Goal: Task Accomplishment & Management: Manage account settings

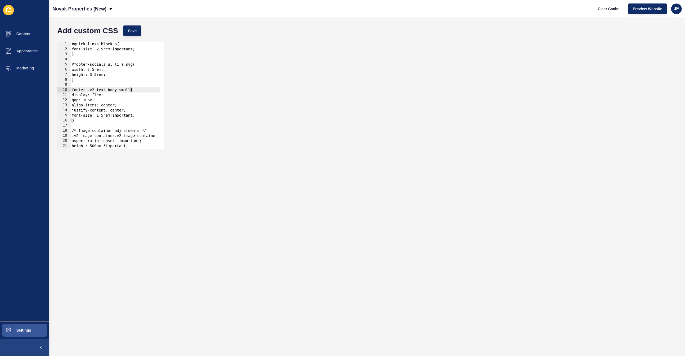
scroll to position [0, 1]
type textarea "}"
click at [84, 122] on div "#quick-links-block a{ font-size: 2.5rem!important; } #footer-socials ul li a sv…" at bounding box center [191, 98] width 241 height 113
paste textarea "placeholder-search-icon"
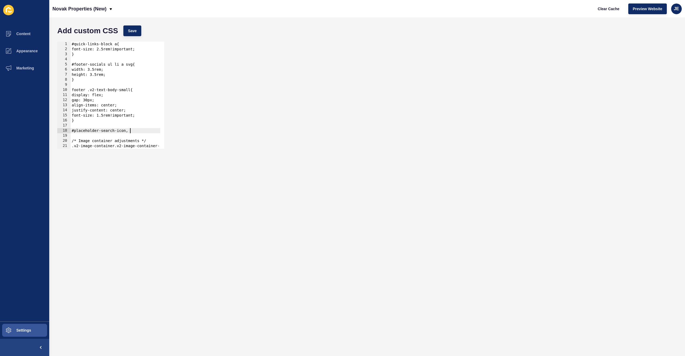
scroll to position [0, 4]
paste textarea "select2-selection__rendered"
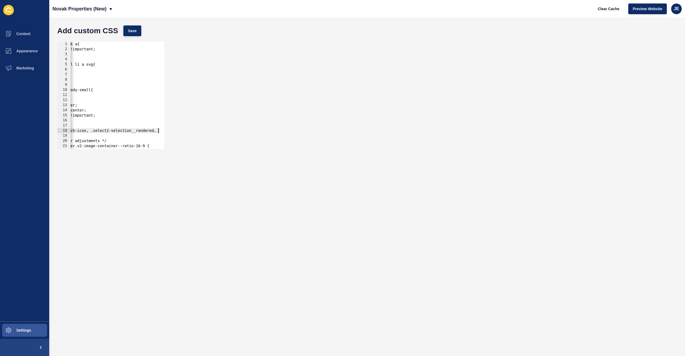
scroll to position [0, 42]
paste textarea "select2-search select2-search--inline"
type textarea "}"
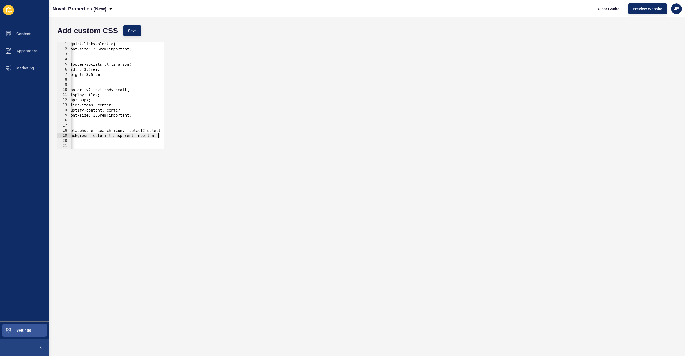
scroll to position [0, 6]
type textarea "background-color: transparent!important;"
click at [129, 29] on span "Save" at bounding box center [132, 30] width 9 height 5
click at [601, 11] on span "Clear Cache" at bounding box center [609, 8] width 22 height 5
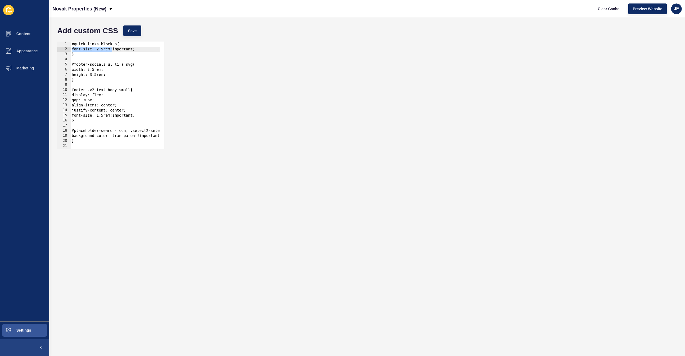
drag, startPoint x: 103, startPoint y: 52, endPoint x: 51, endPoint y: 50, distance: 52.5
click at [51, 50] on div "Add custom CSS Save font-size: 2.5rem!important; 1 2 3 4 5 6 7 8 9 10 11 12 13 …" at bounding box center [367, 186] width 636 height 338
click at [90, 56] on div "#quick-links-block a{ font-size: 2.5rem!important; } #footer-socials ul li a sv…" at bounding box center [191, 98] width 241 height 113
type textarea "}"
click at [81, 82] on div "#quick-links-block a{ font-size: 2.5rem!important; } #footer-socials ul li a sv…" at bounding box center [191, 98] width 241 height 113
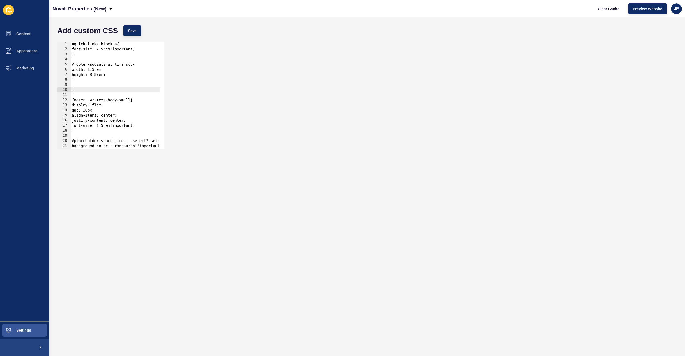
paste textarea "select2-results__option"
type textarea ".select2-results__option{"
type textarea "}"
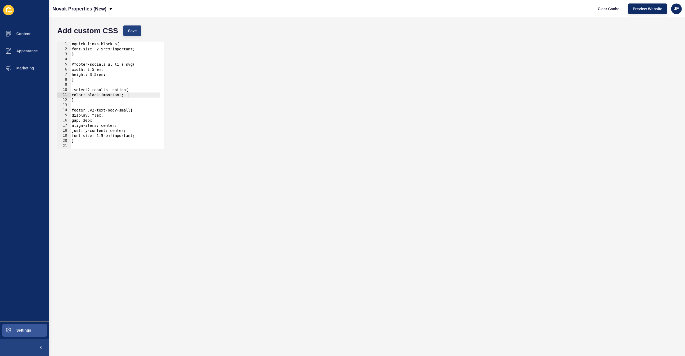
drag, startPoint x: 132, startPoint y: 21, endPoint x: 131, endPoint y: 28, distance: 7.0
click at [132, 22] on div "Add custom CSS Save color: black!important; 1 2 3 4 5 6 7 8 9 10 11 12 13 14 15…" at bounding box center [367, 186] width 636 height 338
click at [131, 28] on span "Save" at bounding box center [132, 30] width 9 height 5
drag, startPoint x: 93, startPoint y: 102, endPoint x: 84, endPoint y: 97, distance: 10.1
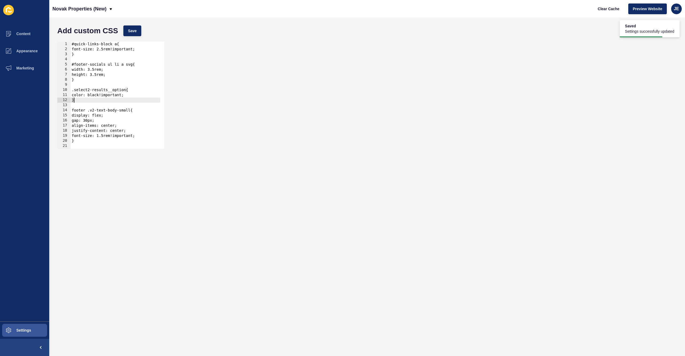
click at [81, 98] on div "#quick-links-block a{ font-size: 2.5rem!important; } #footer-socials ul li a sv…" at bounding box center [191, 98] width 241 height 113
drag, startPoint x: 127, startPoint y: 91, endPoint x: 70, endPoint y: 90, distance: 56.2
click at [71, 90] on div "#quick-links-block a{ font-size: 2.5rem!important; } #footer-socials ul li a sv…" at bounding box center [191, 98] width 241 height 113
type textarea "{"
drag, startPoint x: 91, startPoint y: 101, endPoint x: 59, endPoint y: 89, distance: 34.3
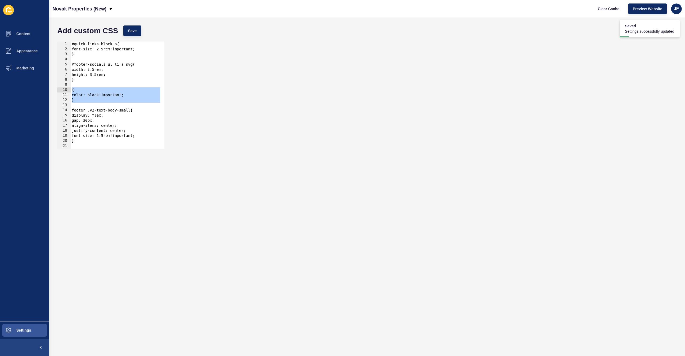
click at [59, 89] on div "{ 1 2 3 4 5 6 7 8 9 10 11 12 13 14 15 16 17 18 19 20 21 22 23 #quick-links-bloc…" at bounding box center [110, 95] width 107 height 107
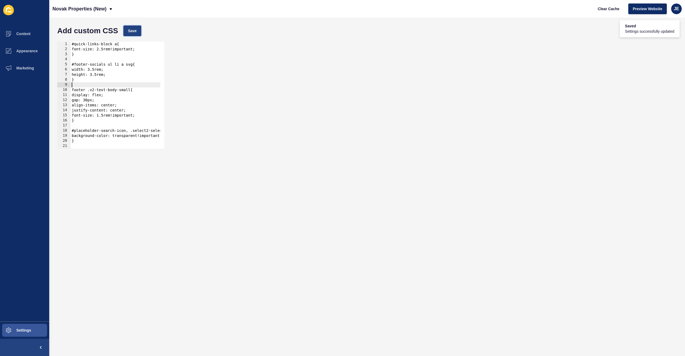
click at [134, 28] on span "Save" at bounding box center [132, 30] width 9 height 5
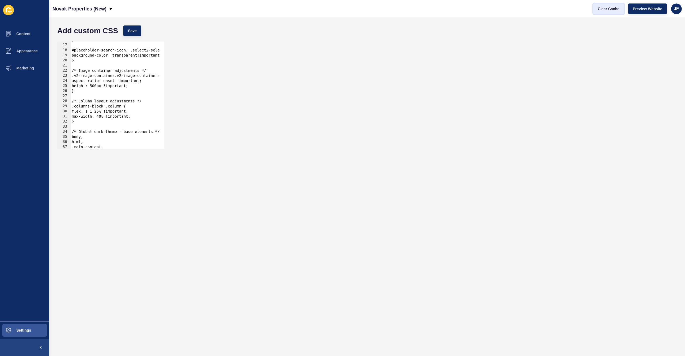
click at [599, 11] on span "Clear Cache" at bounding box center [609, 8] width 22 height 5
click at [136, 24] on div "Add custom CSS Save" at bounding box center [368, 31] width 626 height 16
click at [135, 30] on span "Save" at bounding box center [132, 30] width 9 height 5
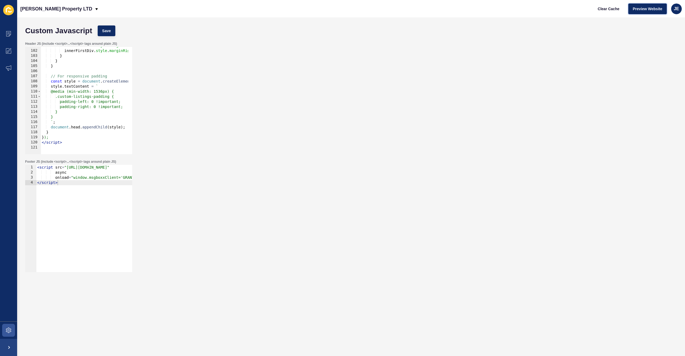
scroll to position [513, 0]
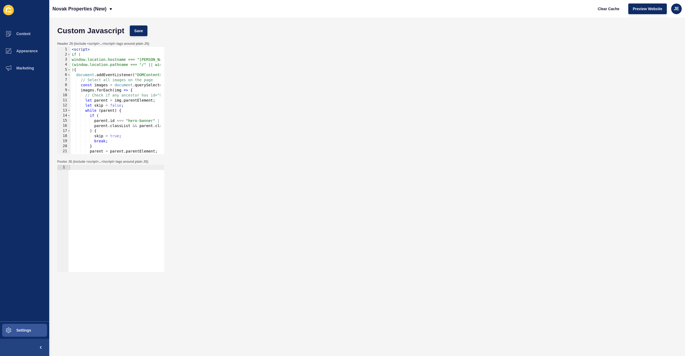
scroll to position [360, 0]
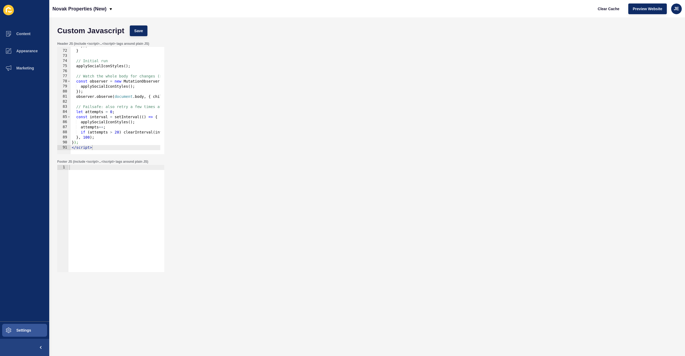
type textarea "</script>"
click at [102, 148] on div "}) ; } // Initial run applySocialIconStyles ( ) ; // Watch the whole body for c…" at bounding box center [198, 99] width 254 height 113
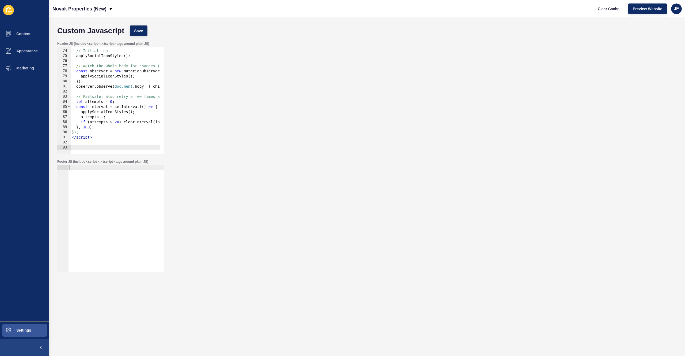
paste textarea
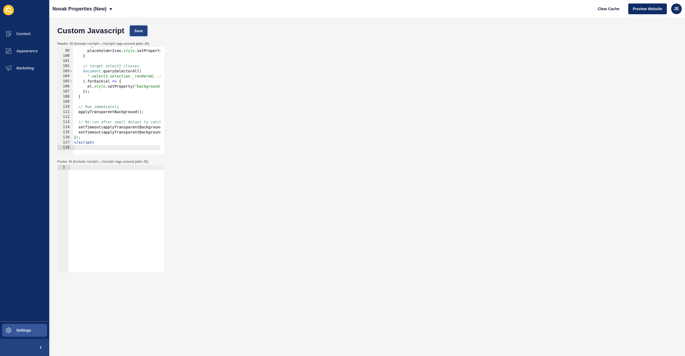
click at [145, 32] on button "Save" at bounding box center [139, 30] width 18 height 11
click at [610, 7] on span "Clear Cache" at bounding box center [609, 8] width 22 height 5
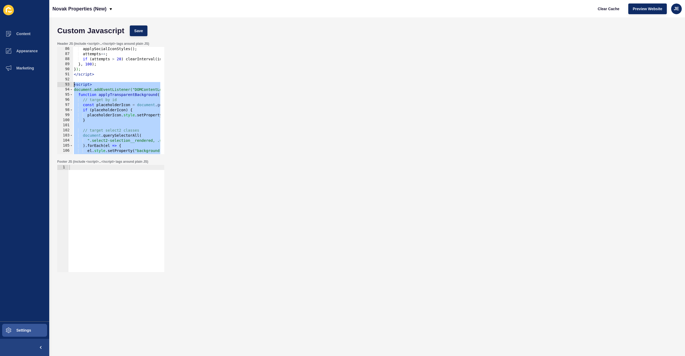
drag, startPoint x: 108, startPoint y: 141, endPoint x: 65, endPoint y: 85, distance: 71.0
click at [65, 85] on div "</script> 86 87 88 89 90 91 92 93 94 95 96 97 98 99 100 101 102 103 104 105 106…" at bounding box center [110, 100] width 107 height 107
type textarea "<script> document.addEventListener("DOMContentLoaded", function () {"
paste textarea
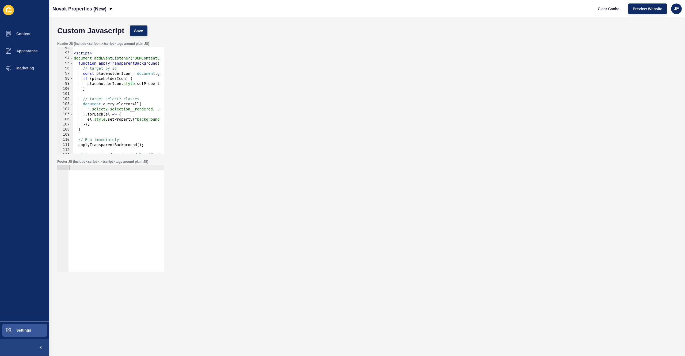
scroll to position [464, 0]
click at [141, 29] on span "Save" at bounding box center [138, 30] width 9 height 5
click at [607, 11] on span "Clear Cache" at bounding box center [609, 8] width 22 height 5
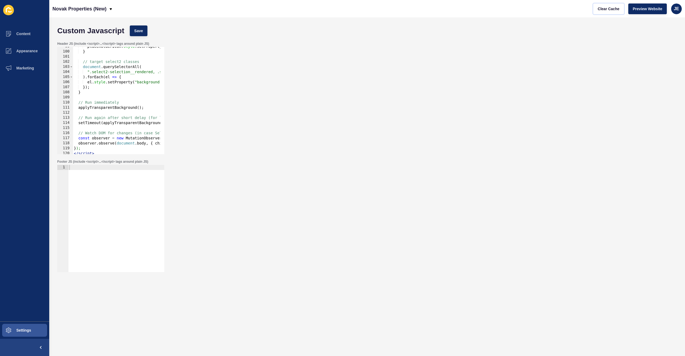
scroll to position [453, 0]
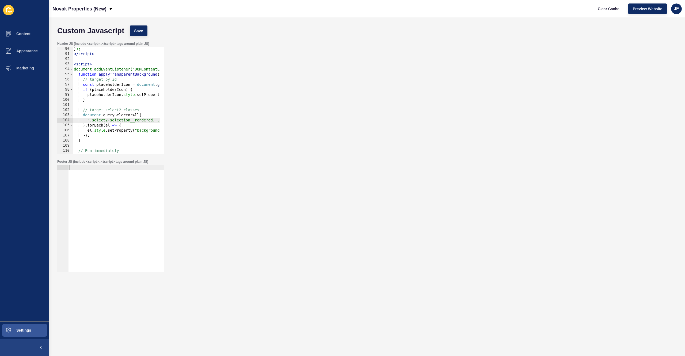
click at [89, 121] on div "} ); </ script > < script > document.addEventListener("DOMContentLoaded", funct…" at bounding box center [200, 102] width 254 height 113
paste textarea "select2-search__field"
click at [139, 30] on span "Save" at bounding box center [138, 30] width 9 height 5
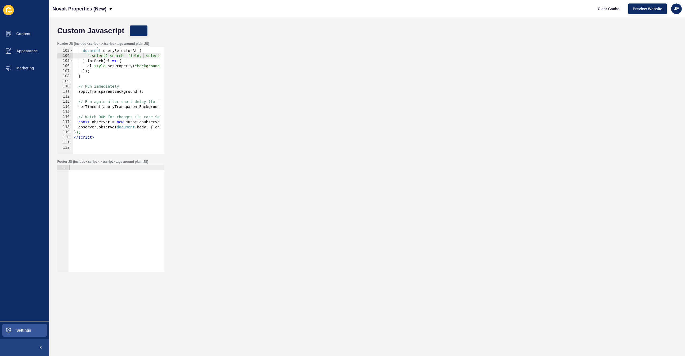
scroll to position [518, 0]
click at [595, 12] on button "Clear Cache" at bounding box center [609, 8] width 31 height 11
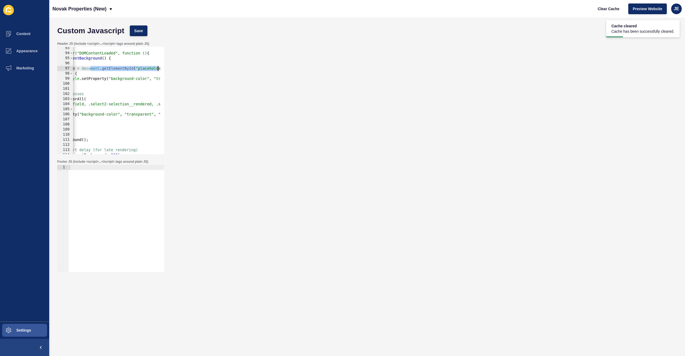
scroll to position [0, 82]
drag, startPoint x: 149, startPoint y: 67, endPoint x: 163, endPoint y: 67, distance: 13.9
click at [163, 67] on div "const placeholderIcon = document.getElementById("placeholder-search-icon"); 93 …" at bounding box center [110, 100] width 107 height 107
click at [82, 71] on div "< script > document.addEventListener("DOMContentLoaded", function () { function…" at bounding box center [118, 102] width 254 height 113
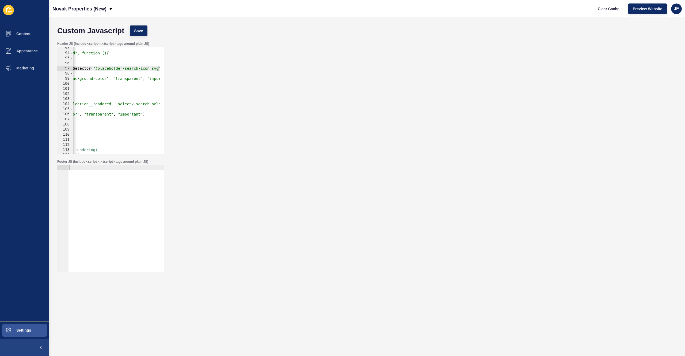
scroll to position [0, 96]
type textarea "const placeholderIcon = document.querySelector("#placeholder-search-icon svg");"
click at [137, 30] on span "Save" at bounding box center [138, 30] width 9 height 5
click at [607, 11] on button "Clear Cache" at bounding box center [609, 8] width 31 height 11
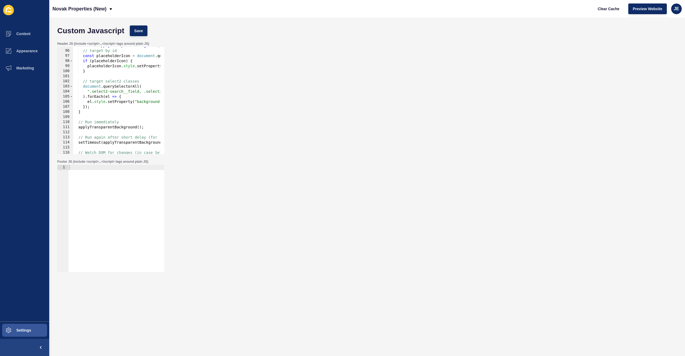
type textarea "}"
click at [96, 114] on div "function applyTransparentBackground ( ) { // target by id const placeholderIcon…" at bounding box center [200, 99] width 254 height 113
click at [100, 112] on div "function applyTransparentBackground ( ) { // target by id const placeholderIcon…" at bounding box center [200, 99] width 254 height 113
click at [122, 105] on div "function applyTransparentBackground ( ) { // target by id const placeholderIcon…" at bounding box center [200, 99] width 254 height 113
type textarea "});"
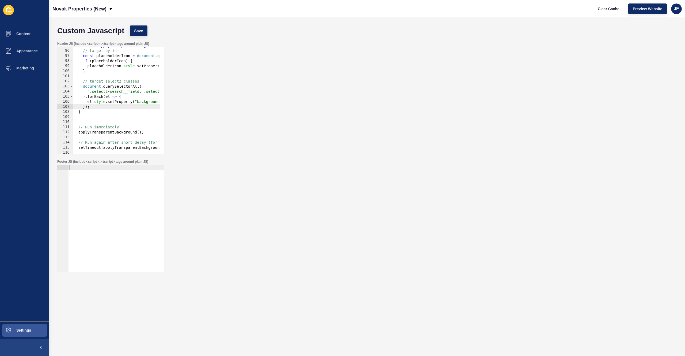
scroll to position [0, 0]
paste textarea ".select2-results__option"
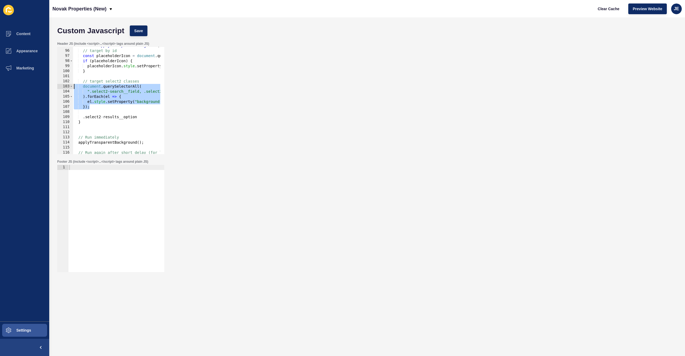
drag, startPoint x: 98, startPoint y: 106, endPoint x: 75, endPoint y: 86, distance: 30.6
click at [75, 86] on div "function applyTransparentBackground ( ) { // target by id const placeholderIcon…" at bounding box center [200, 99] width 254 height 113
click at [106, 108] on div "function applyTransparentBackground ( ) { // target by id const placeholderIcon…" at bounding box center [200, 99] width 254 height 113
type textarea "});"
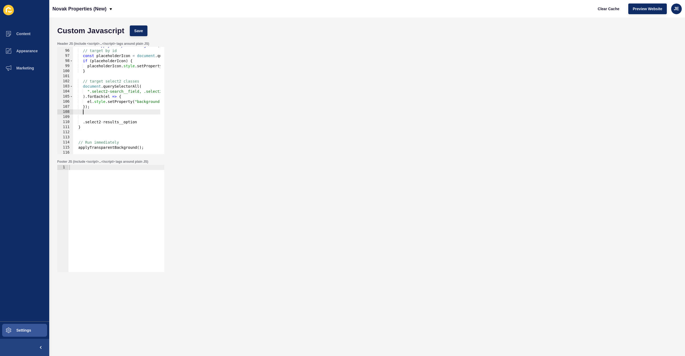
paste textarea "});"
drag, startPoint x: 91, startPoint y: 118, endPoint x: 83, endPoint y: 118, distance: 8.3
click at [83, 118] on div "function applyTransparentBackground ( ) { // target by id const placeholderIcon…" at bounding box center [200, 99] width 254 height 113
drag, startPoint x: 96, startPoint y: 114, endPoint x: 71, endPoint y: 115, distance: 25.2
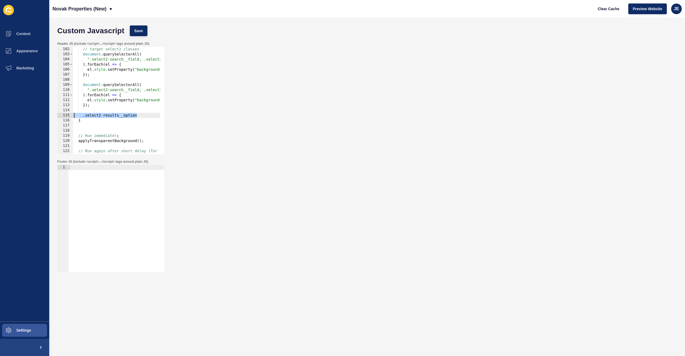
click at [71, 115] on div "document.querySelectorAll( 102 103 104 105 106 107 108 109 110 111 112 113 114 …" at bounding box center [110, 100] width 107 height 107
type textarea ".select2-results__option"
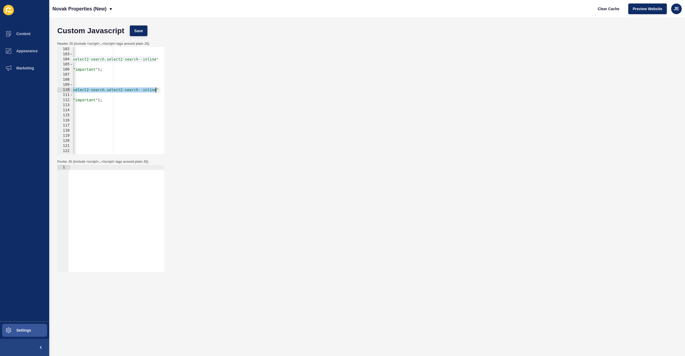
drag, startPoint x: 90, startPoint y: 90, endPoint x: 157, endPoint y: 91, distance: 66.4
click at [157, 91] on div "// target select2 classes document . querySelectorAll ( ".select2-search__field…" at bounding box center [59, 103] width 254 height 113
paste textarea ".select2-results__option"
click at [109, 100] on div "// target select2 classes document . querySelectorAll ( ".select2-search__field…" at bounding box center [120, 103] width 254 height 113
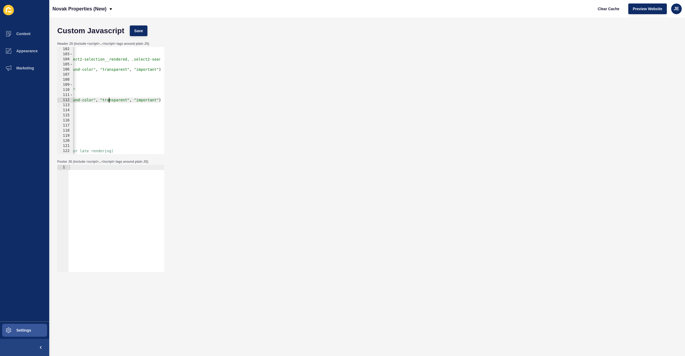
click at [109, 100] on div "// target select2 classes document . querySelectorAll ( ".select2-search__field…" at bounding box center [120, 103] width 254 height 113
click at [88, 101] on div "// target select2 classes document . querySelectorAll ( ".select2-search__field…" at bounding box center [120, 103] width 254 height 113
click at [81, 101] on div "// target select2 classes document . querySelectorAll ( ".select2-search__field…" at bounding box center [120, 103] width 254 height 113
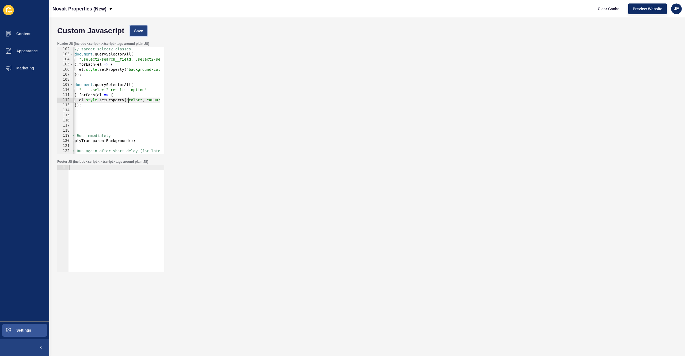
click at [141, 32] on span "Save" at bounding box center [138, 30] width 9 height 5
click at [612, 10] on span "Clear Cache" at bounding box center [609, 8] width 22 height 5
drag, startPoint x: 99, startPoint y: 91, endPoint x: 89, endPoint y: 91, distance: 9.6
click at [89, 91] on div "// target select2 classes document . querySelectorAll ( ".select2-search__field…" at bounding box center [200, 103] width 254 height 113
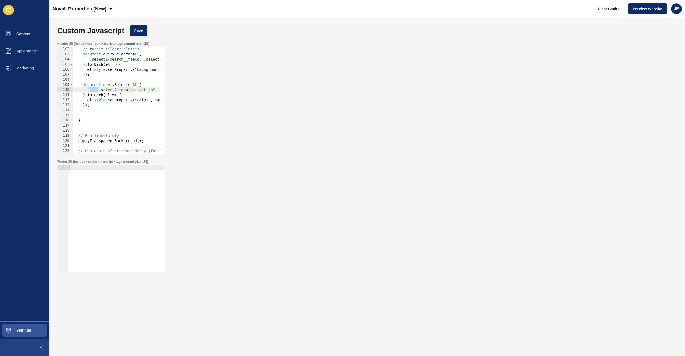
scroll to position [0, 5]
click at [144, 91] on div "// target select2 classes document . querySelectorAll ( ".select2-search__field…" at bounding box center [200, 103] width 254 height 113
paste textarea "filter-search-btn"
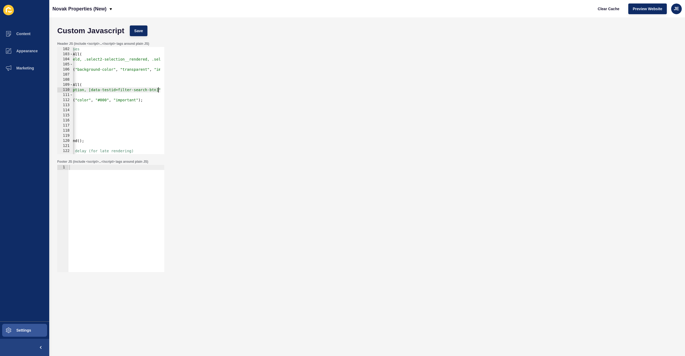
scroll to position [0, 60]
click at [118, 90] on div "// target select2 classes document . querySelectorAll ( ".select2-search__field…" at bounding box center [140, 103] width 254 height 113
click at [144, 29] on button "Save" at bounding box center [139, 30] width 18 height 11
click at [602, 10] on span "Clear Cache" at bounding box center [609, 8] width 22 height 5
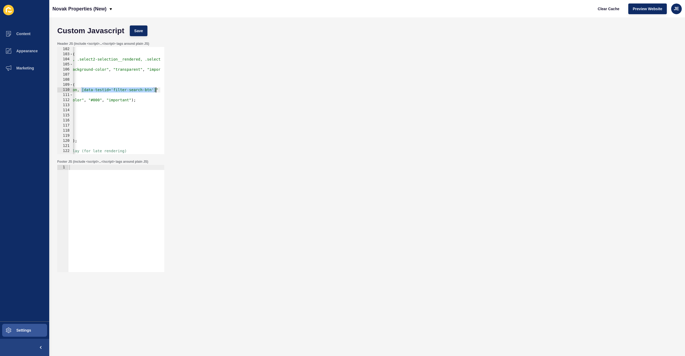
drag, startPoint x: 88, startPoint y: 89, endPoint x: 156, endPoint y: 91, distance: 68.0
click at [156, 91] on div "// target select2 classes document . querySelectorAll ( ".select2-search__field…" at bounding box center [133, 103] width 254 height 113
paste textarea ""filter-search-btn"] a"
click at [139, 31] on span "Save" at bounding box center [138, 30] width 9 height 5
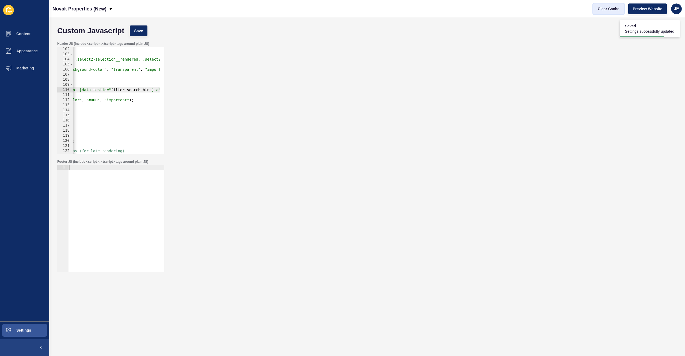
click at [617, 8] on span "Clear Cache" at bounding box center [609, 8] width 22 height 5
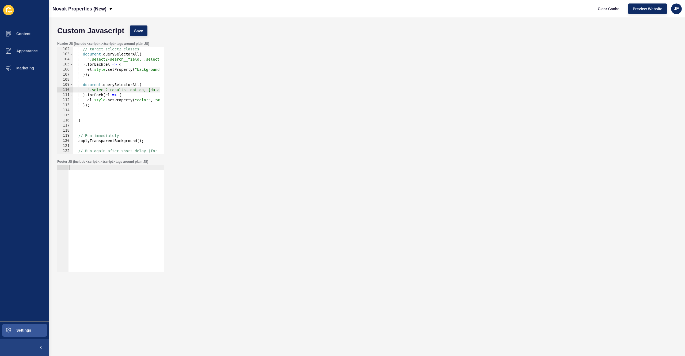
scroll to position [0, 5]
drag, startPoint x: 79, startPoint y: 84, endPoint x: 102, endPoint y: 104, distance: 31.1
click at [102, 104] on div "// target select2 classes document . querySelectorAll ( ".select2-search__field…" at bounding box center [200, 103] width 254 height 113
click at [103, 98] on div "// target select2 classes document . querySelectorAll ( ".select2-search__field…" at bounding box center [200, 103] width 254 height 113
drag, startPoint x: 80, startPoint y: 84, endPoint x: 101, endPoint y: 107, distance: 31.8
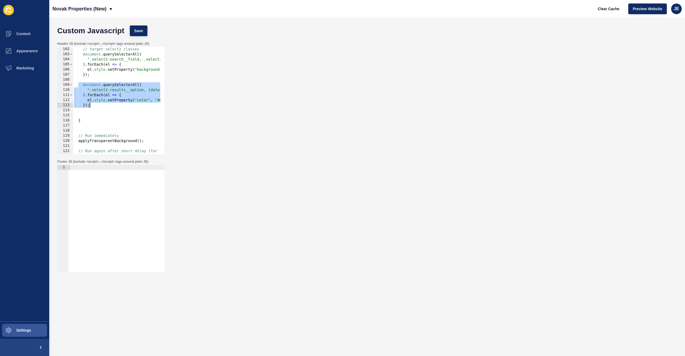
click at [101, 107] on div "// target select2 classes document . querySelectorAll ( ".select2-search__field…" at bounding box center [200, 103] width 254 height 113
paste textarea
drag, startPoint x: 91, startPoint y: 106, endPoint x: 70, endPoint y: 84, distance: 30.9
click at [70, 84] on div "}); 102 103 104 105 106 107 108 109 110 111 112 113 114 115 116 117 118 119 120…" at bounding box center [110, 100] width 107 height 107
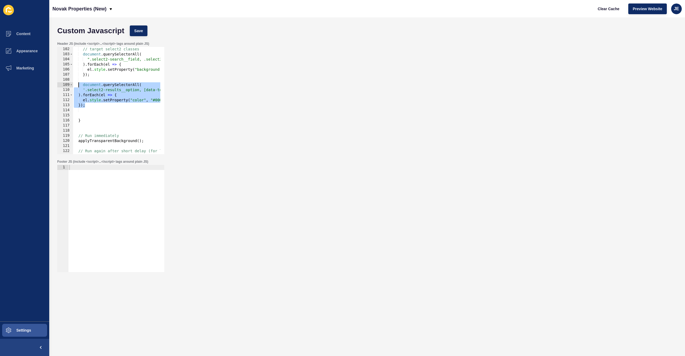
type textarea "document.querySelectorAll( '.select2-results__option, [data-testid="filter-sear…"
click at [88, 111] on div "// target select2 classes document . querySelectorAll ( ".select2-search__field…" at bounding box center [200, 103] width 254 height 113
click at [86, 116] on div "// target select2 classes document . querySelectorAll ( ".select2-search__field…" at bounding box center [200, 103] width 254 height 113
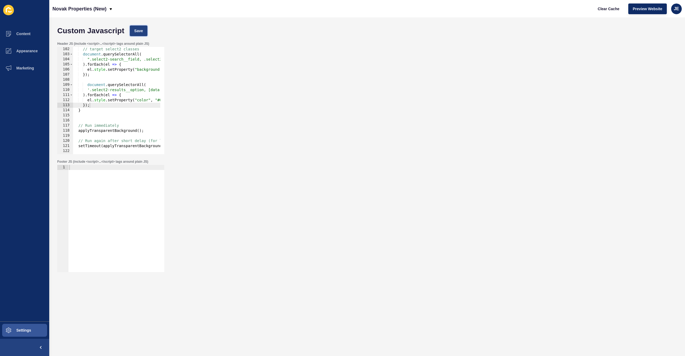
click at [137, 30] on span "Save" at bounding box center [138, 30] width 9 height 5
click at [618, 8] on span "Clear Cache" at bounding box center [609, 8] width 22 height 5
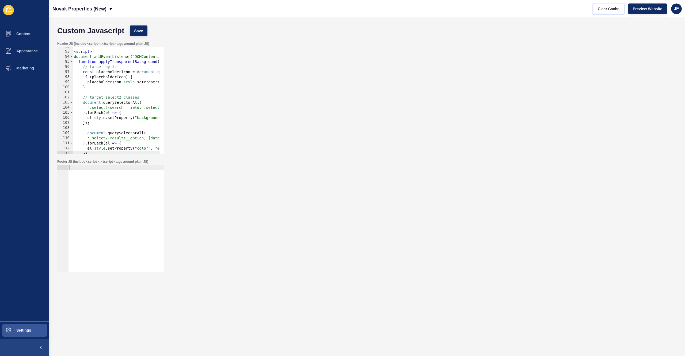
scroll to position [543, 0]
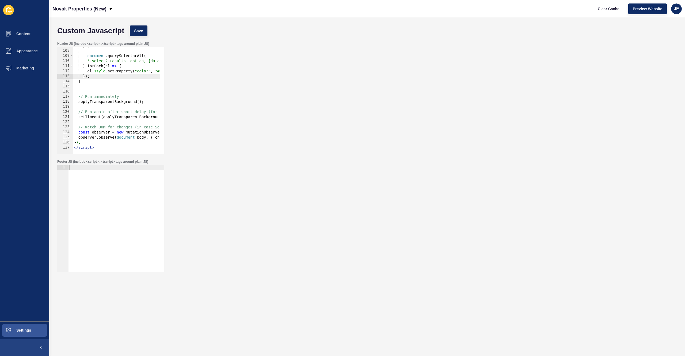
type textarea "</script>"
click at [103, 146] on div "}) ; document . querySelectorAll ( '.select2-results__option, [data-testid="fil…" at bounding box center [200, 99] width 254 height 113
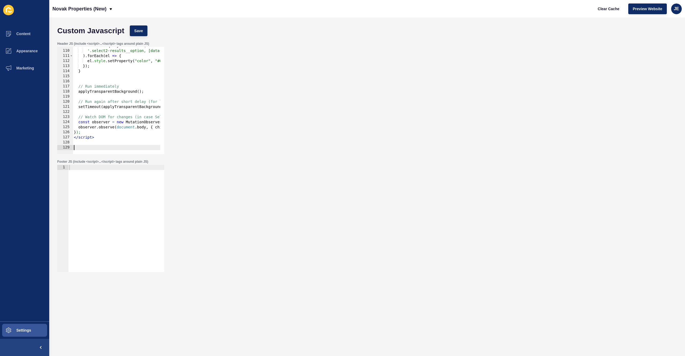
paste textarea "</script>"
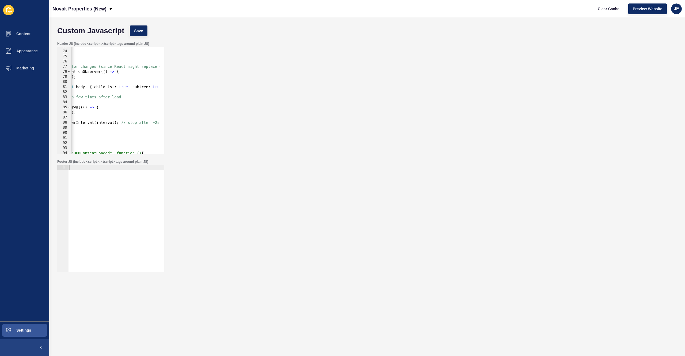
scroll to position [0, 0]
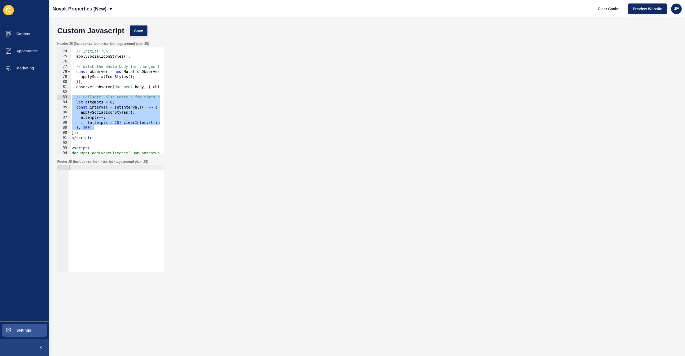
drag, startPoint x: 98, startPoint y: 127, endPoint x: 70, endPoint y: 97, distance: 41.3
click at [70, 97] on div "</script> 73 74 75 76 77 78 79 80 81 82 83 84 85 86 87 88 89 90 91 92 93 94 95 …" at bounding box center [110, 100] width 107 height 107
type textarea "// Failsafe: also retry a few times after load let attempts = 0;"
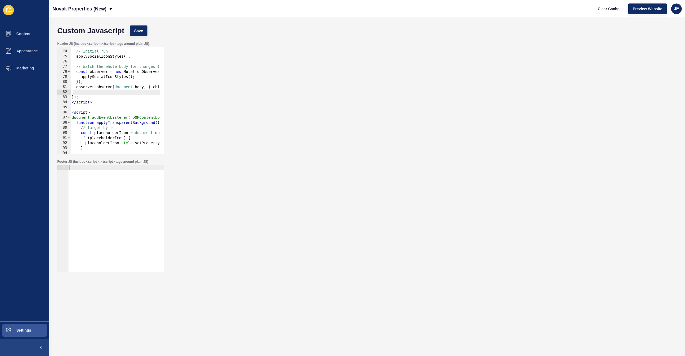
click at [139, 37] on div "Custom Javascript Save" at bounding box center [368, 31] width 626 height 16
click at [140, 33] on button "Save" at bounding box center [139, 30] width 18 height 11
click at [615, 10] on span "Clear Cache" at bounding box center [609, 8] width 22 height 5
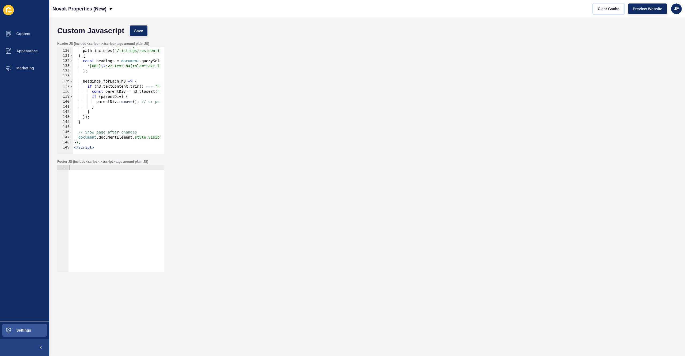
scroll to position [623, 0]
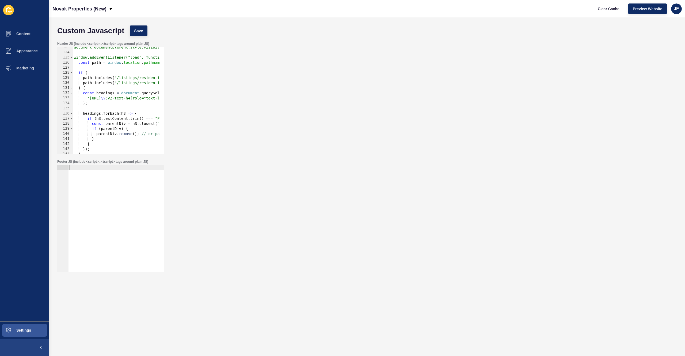
click at [90, 88] on div "document.documentElement.style.visibility = "hidden"; window.addEventListener("…" at bounding box center [200, 101] width 254 height 113
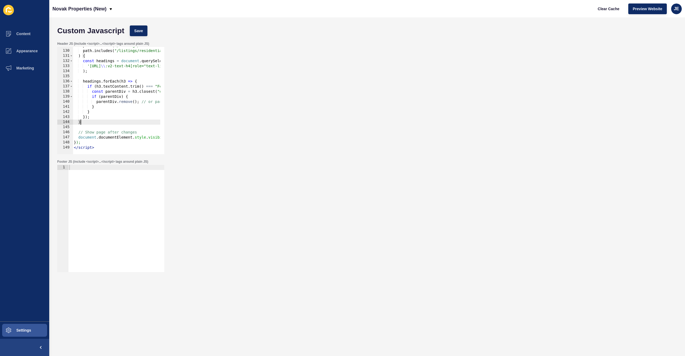
drag, startPoint x: 88, startPoint y: 120, endPoint x: 92, endPoint y: 122, distance: 3.9
click at [88, 121] on div "path . includes ( "/listings/residential_sale-" ) || path . includes ( "/listin…" at bounding box center [200, 99] width 254 height 113
type textarea "}"
paste textarea "}"
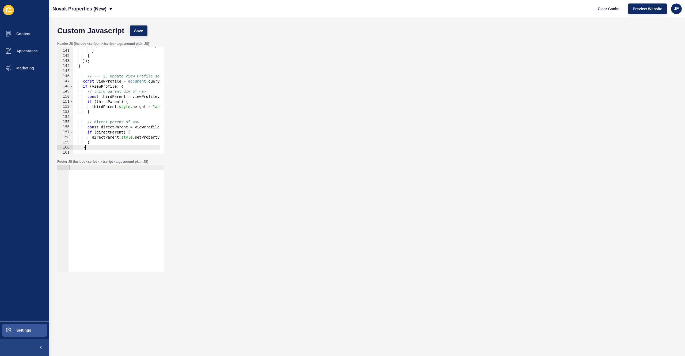
scroll to position [711, 0]
click at [136, 29] on span "Save" at bounding box center [138, 30] width 9 height 5
click at [599, 9] on span "Clear Cache" at bounding box center [609, 8] width 22 height 5
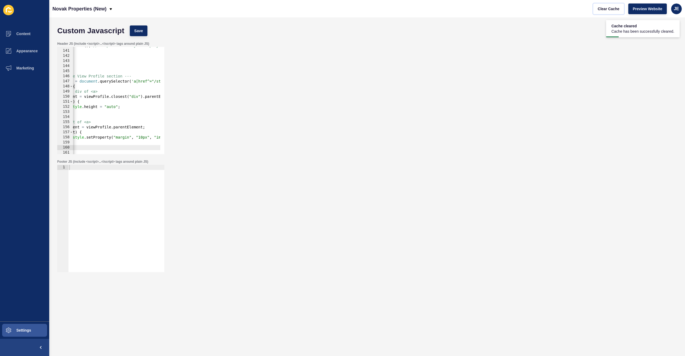
scroll to position [0, 52]
click at [125, 138] on div "parentDiv . remove ( ) ; // or parentDiv.style.display = "none"; } } }) ; } // …" at bounding box center [148, 99] width 254 height 113
click at [120, 138] on div "parentDiv . remove ( ) ; // or parentDiv.style.display = "none"; } } }) ; } // …" at bounding box center [126, 99] width 254 height 113
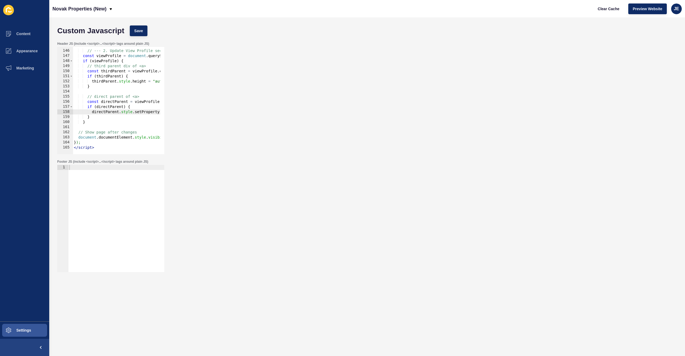
scroll to position [736, 0]
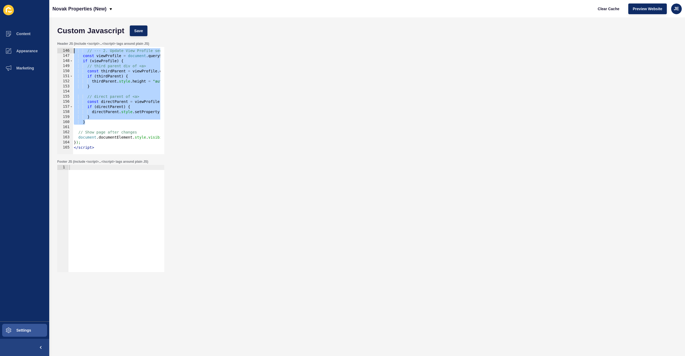
drag, startPoint x: 95, startPoint y: 124, endPoint x: 67, endPoint y: 49, distance: 79.9
click at [67, 49] on div "directParent.style.setProperty("marginTop", "20px", "important"); 145 146 147 1…" at bounding box center [110, 100] width 107 height 107
type textarea "// --- 2. Update View Profile section --- const viewProfile = document.querySel…"
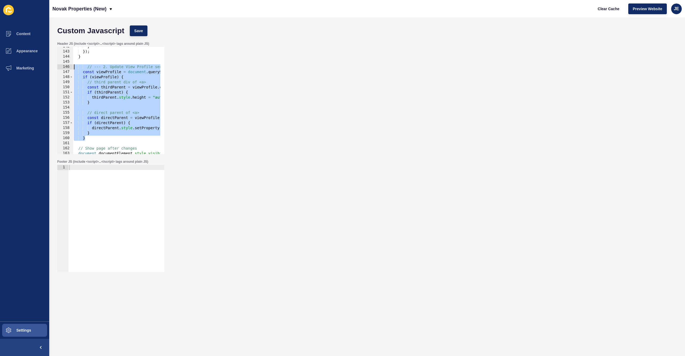
paste textarea
drag, startPoint x: 93, startPoint y: 139, endPoint x: 61, endPoint y: 66, distance: 79.8
click at [61, 66] on div "} } 142 143 144 145 146 147 148 149 150 151 152 153 154 155 156 157 158 159 160…" at bounding box center [110, 100] width 107 height 107
paste textarea "}"
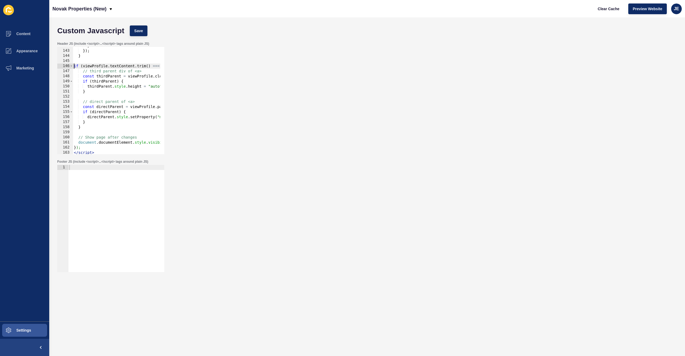
click at [75, 67] on div "} }) ; } if ( viewProfile . textContent . trim ( ) === "View Profile" ) { // th…" at bounding box center [200, 99] width 254 height 113
click at [141, 27] on button "Save" at bounding box center [139, 30] width 18 height 11
click at [606, 8] on span "Clear Cache" at bounding box center [609, 8] width 22 height 5
click at [138, 31] on span "Save" at bounding box center [138, 30] width 9 height 5
click at [602, 7] on span "Clear Cache" at bounding box center [609, 8] width 22 height 5
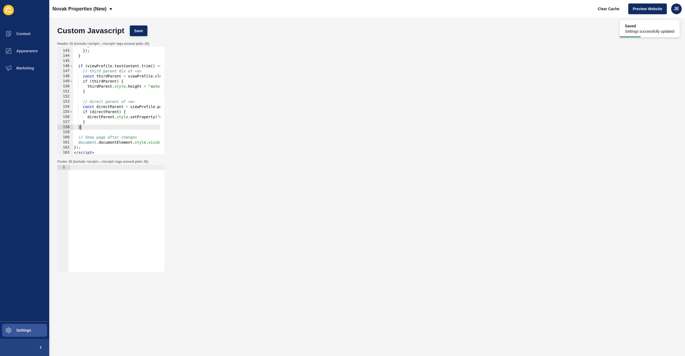
click at [87, 127] on div "} }) ; } if ( viewProfile . textContent . trim ( ) === "View Profile" ) { // th…" at bounding box center [200, 99] width 254 height 113
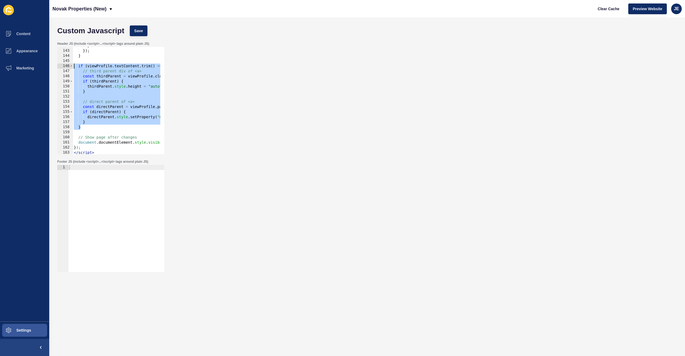
drag, startPoint x: 88, startPoint y: 127, endPoint x: 55, endPoint y: 67, distance: 67.9
click at [55, 67] on div "Header JS (include <script>...</script> tags around plain JS) } 142 143 144 145…" at bounding box center [368, 98] width 626 height 118
paste textarea "});"
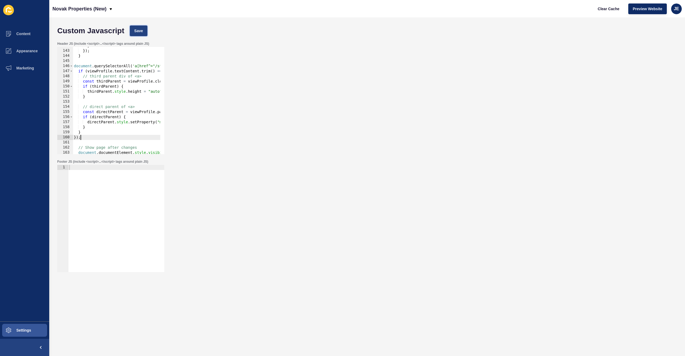
click at [139, 30] on span "Save" at bounding box center [138, 30] width 9 height 5
click at [603, 12] on button "Clear Cache" at bounding box center [609, 8] width 31 height 11
click at [111, 77] on div "} }) ; } document . querySelectorAll ( 'a[href^="/staff/"][class*="v2-btn"]' ) …" at bounding box center [200, 99] width 254 height 113
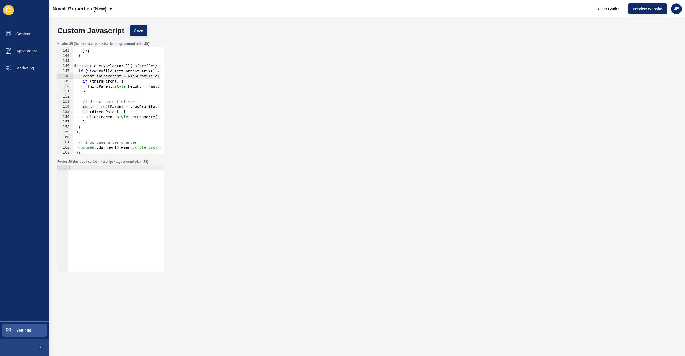
scroll to position [731, 0]
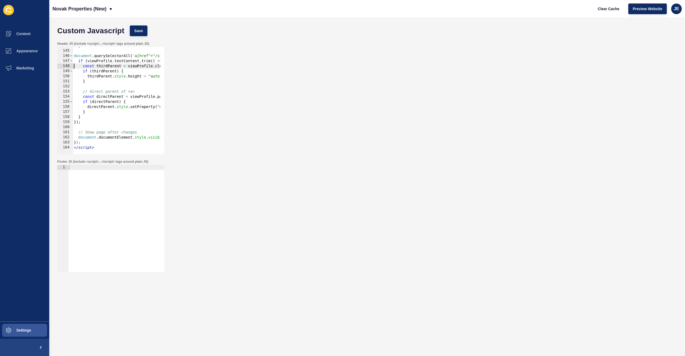
click at [113, 130] on div "} document . querySelectorAll ( 'a[href^="/staff/"][class*="v2-btn"]' ) . forEa…" at bounding box center [200, 99] width 254 height 113
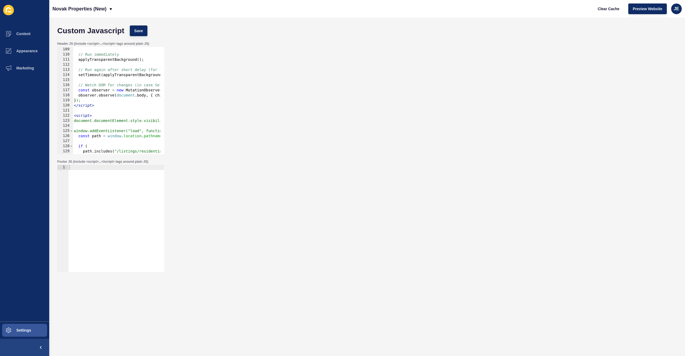
scroll to position [517, 0]
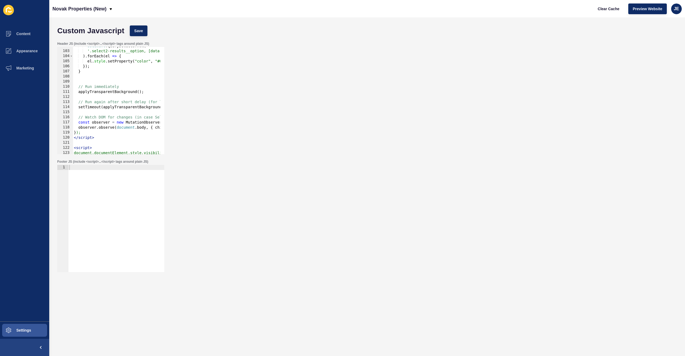
click at [101, 87] on div "document . querySelectorAll ( '.select2-results__option, [data-testid="filter-s…" at bounding box center [200, 99] width 254 height 113
click at [113, 95] on div "document . querySelectorAll ( '.select2-results__option, [data-testid="filter-s…" at bounding box center [200, 99] width 254 height 113
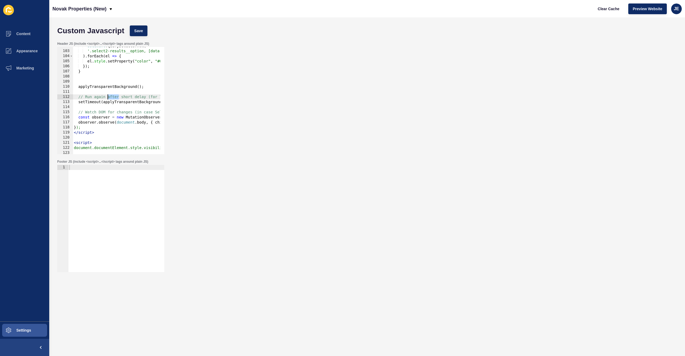
click at [113, 95] on div "document . querySelectorAll ( '.select2-results__option, [data-testid="filter-s…" at bounding box center [200, 99] width 254 height 113
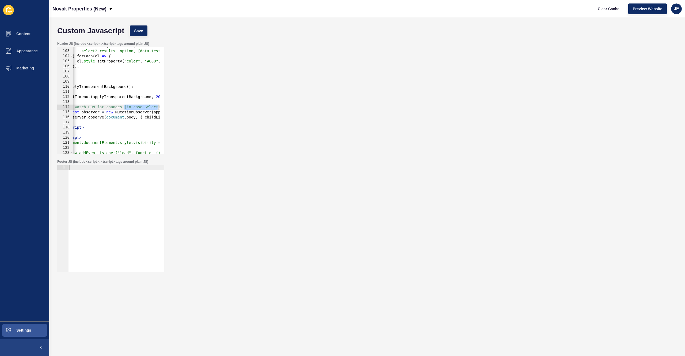
scroll to position [0, 35]
drag, startPoint x: 134, startPoint y: 107, endPoint x: 176, endPoint y: 105, distance: 42.6
click at [176, 105] on div "Header JS (include <script>...</script> tags around plain JS) setTimeout(applyT…" at bounding box center [368, 98] width 626 height 118
type textarea "// Watch DOM for changes"
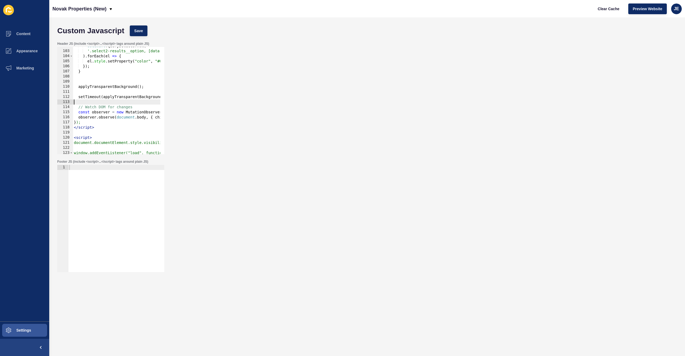
drag, startPoint x: 97, startPoint y: 101, endPoint x: 86, endPoint y: 100, distance: 10.8
click at [61, 103] on div "// Watch DOM for changes 102 103 104 105 106 107 108 109 110 111 112 113 114 11…" at bounding box center [110, 100] width 107 height 107
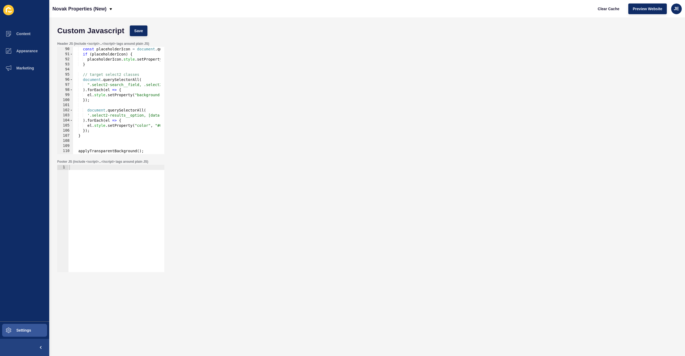
click at [106, 73] on div "const placeholderIcon = document . querySelector ( "#placeholder-search-icon sv…" at bounding box center [200, 103] width 254 height 113
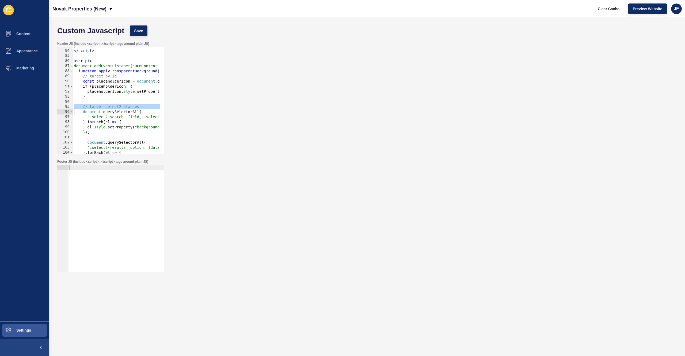
scroll to position [389, 0]
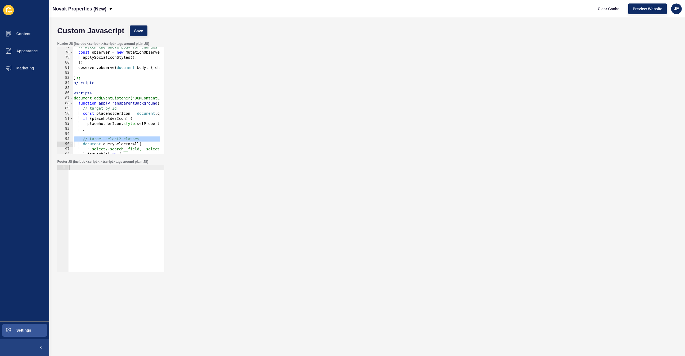
click at [103, 108] on div "// Watch the whole body for changes (since React might replace divs) const obse…" at bounding box center [200, 101] width 254 height 113
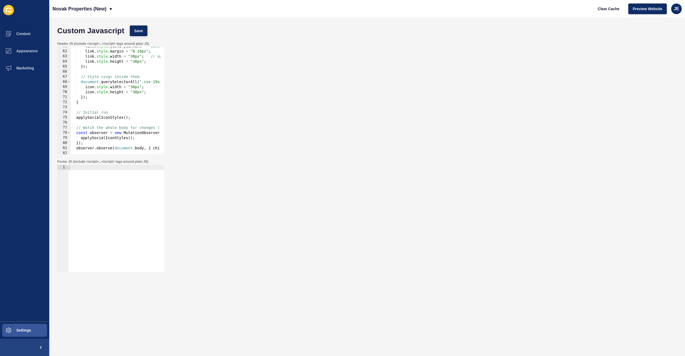
click at [104, 79] on div "link . style . justifyContent = "center" ; link . style . margin = "0 16px" ; l…" at bounding box center [198, 100] width 254 height 113
click at [104, 76] on div "link . style . justifyContent = "center" ; link . style . margin = "0 16px" ; l…" at bounding box center [198, 100] width 254 height 113
click at [99, 107] on div "link . style . justifyContent = "center" ; link . style . margin = "0 16px" ; l…" at bounding box center [198, 100] width 254 height 113
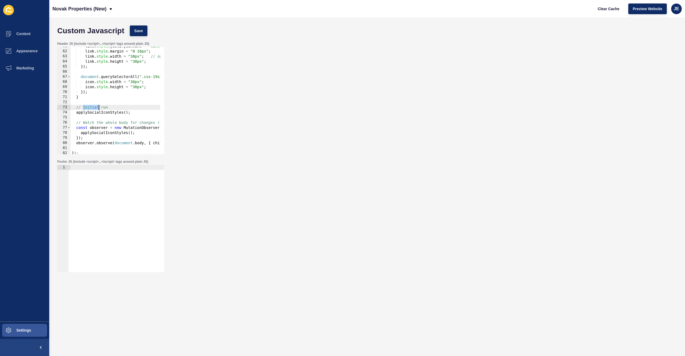
click at [99, 107] on div "link . style . justifyContent = "center" ; link . style . margin = "0 16px" ; l…" at bounding box center [198, 100] width 254 height 113
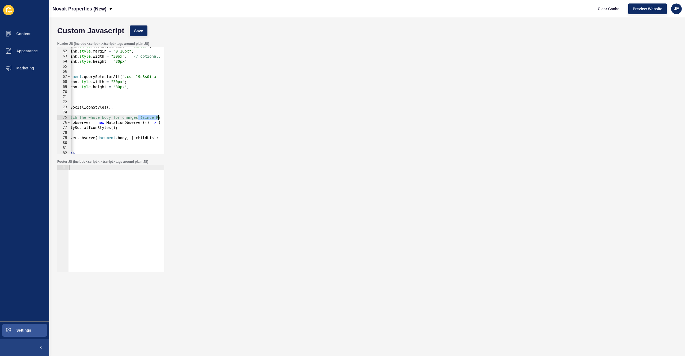
scroll to position [0, 71]
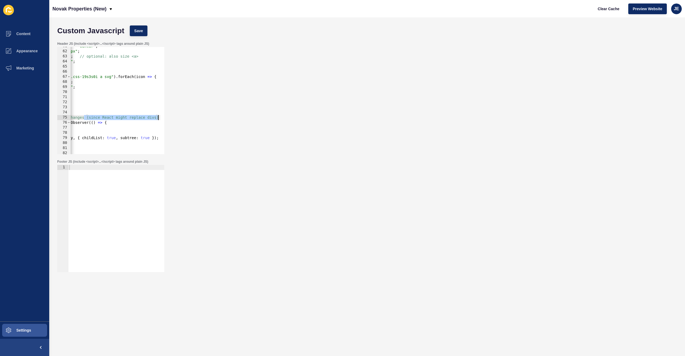
drag, startPoint x: 159, startPoint y: 117, endPoint x: 183, endPoint y: 116, distance: 23.6
click at [183, 116] on div "Header JS (include <script>...</script> tags around plain JS) applySocialIconSt…" at bounding box center [368, 98] width 626 height 118
drag, startPoint x: 140, startPoint y: 57, endPoint x: 81, endPoint y: 56, distance: 59.5
click at [81, 56] on div "link . style . justifyContent = "center" ; link . style . margin = "0 16px" ; l…" at bounding box center [127, 100] width 254 height 113
type textarea "link.style.width = "30px";"
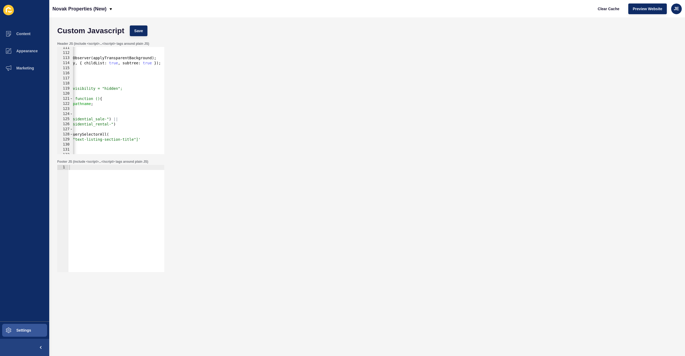
scroll to position [0, 0]
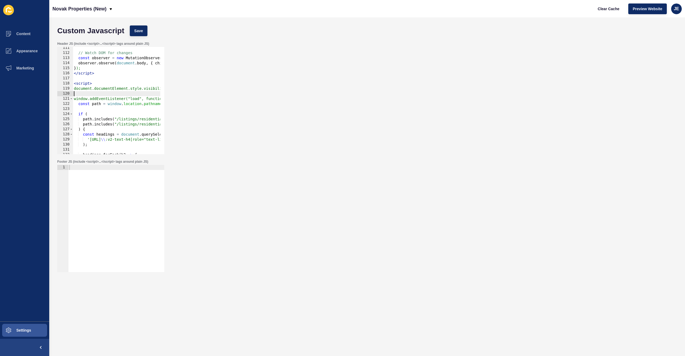
drag, startPoint x: 114, startPoint y: 96, endPoint x: 48, endPoint y: 92, distance: 66.0
click at [48, 92] on div "Content Appearance Marketing Settings Novak Properties (New) Clear Cache Previe…" at bounding box center [342, 178] width 685 height 356
click at [138, 31] on span "Save" at bounding box center [138, 30] width 9 height 5
click at [357, 72] on div "Header JS (include <script>...</script> tags around plain JS) 111 112 113 114 1…" at bounding box center [368, 98] width 626 height 118
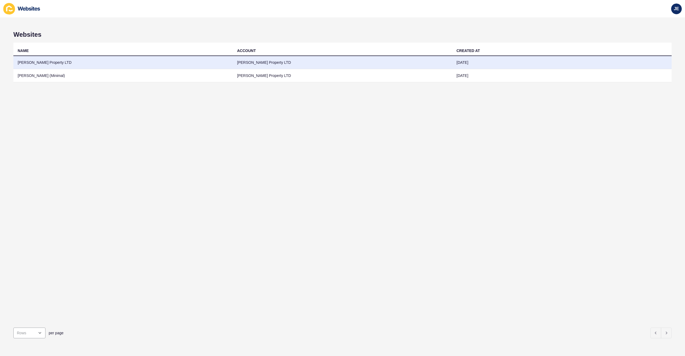
click at [163, 63] on td "[PERSON_NAME] Property LTD" at bounding box center [123, 62] width 220 height 13
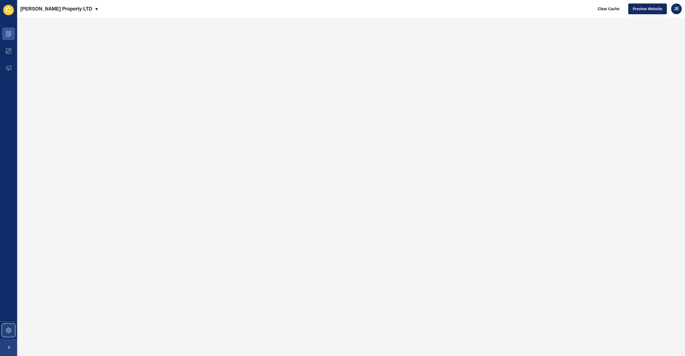
click at [13, 326] on span at bounding box center [8, 329] width 17 height 17
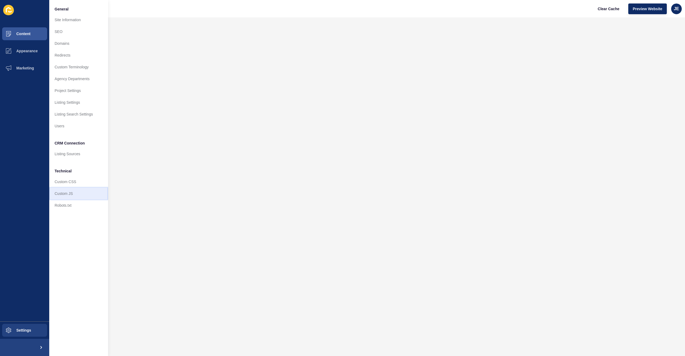
click at [70, 194] on link "Custom JS" at bounding box center [78, 193] width 59 height 12
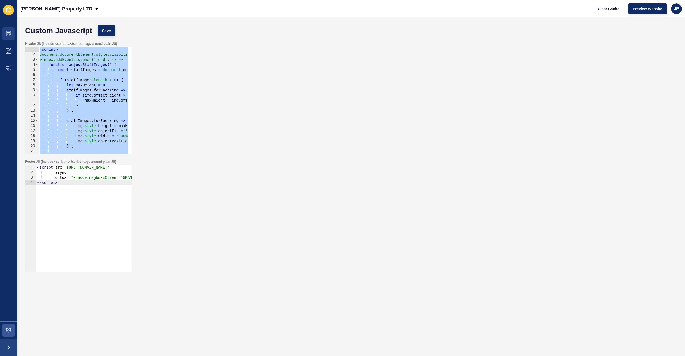
drag, startPoint x: 65, startPoint y: 131, endPoint x: 14, endPoint y: 34, distance: 109.7
click at [14, 34] on div "Content Appearance Marketing Settings [PERSON_NAME] Property LTD Clear Cache Pr…" at bounding box center [342, 178] width 685 height 356
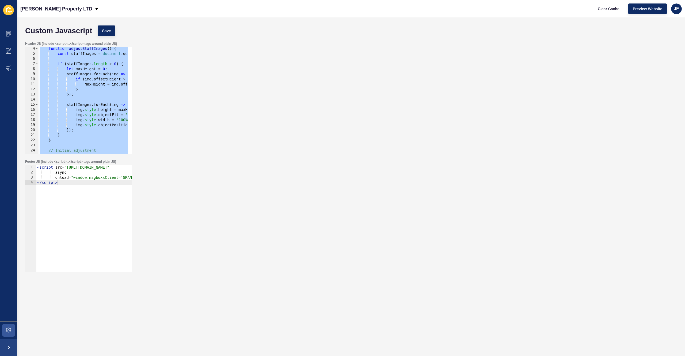
scroll to position [80, 0]
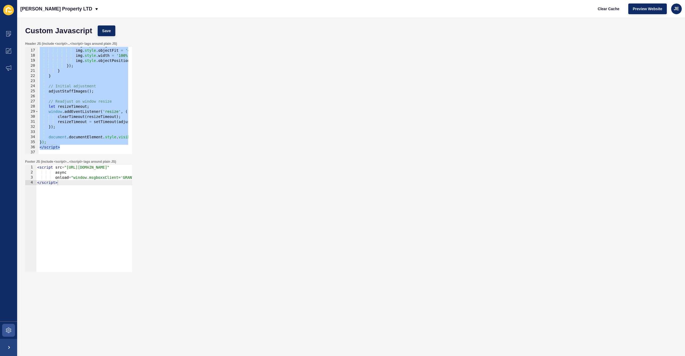
click at [64, 128] on div "img . style . height = maxHeight + 'px' ; img . style . objectFit = 'cover' ; i…" at bounding box center [183, 99] width 288 height 113
type textarea "});"
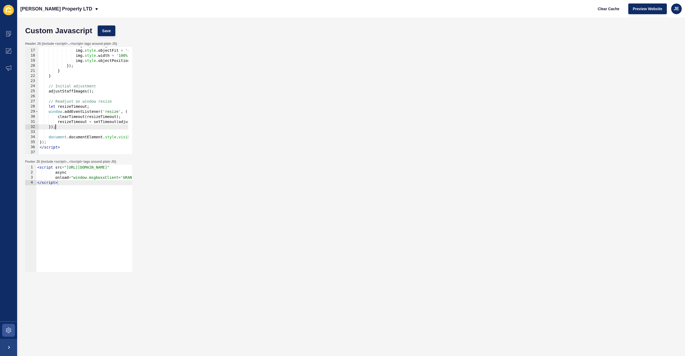
scroll to position [0, 0]
paste textarea "}"
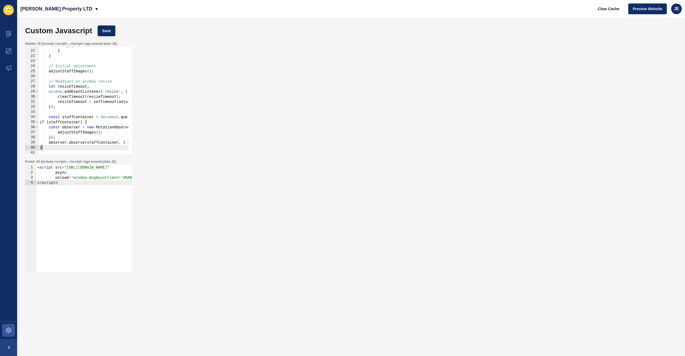
scroll to position [100, 0]
drag, startPoint x: 56, startPoint y: 146, endPoint x: 31, endPoint y: 122, distance: 34.5
click at [32, 122] on div "} 20 21 22 23 24 25 26 27 28 29 30 31 32 33 34 35 36 37 38 39 40 41 42 43 }) ; …" at bounding box center [78, 100] width 107 height 107
type textarea "if (staffContainer) { const observer = new MutationObserver(() => {"
click at [107, 31] on span "Save" at bounding box center [106, 30] width 9 height 5
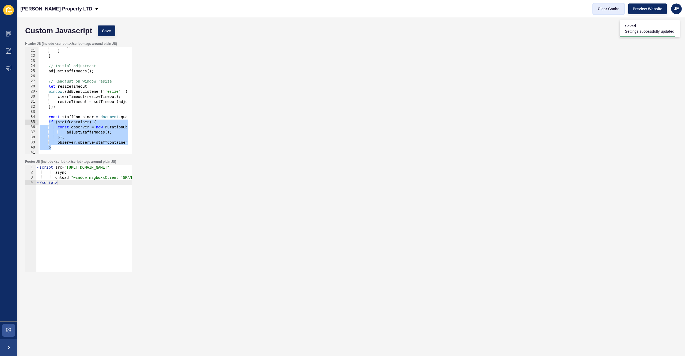
click at [602, 10] on span "Clear Cache" at bounding box center [609, 8] width 22 height 5
click at [607, 9] on span "Clear Cache" at bounding box center [609, 8] width 22 height 5
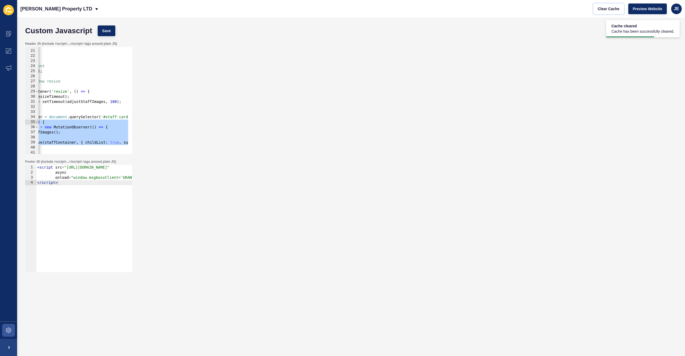
scroll to position [0, 0]
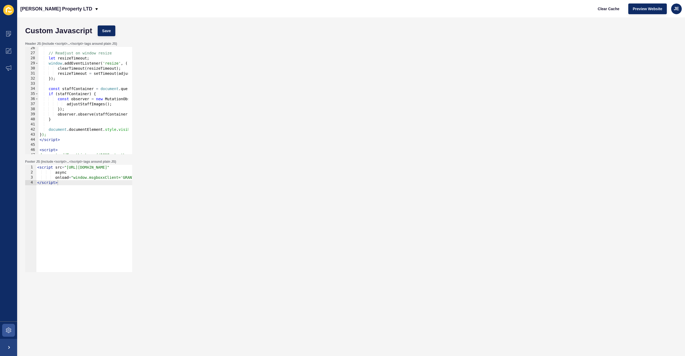
scroll to position [129, 0]
click at [80, 122] on div "// Readjust on window resize let resizeTimeout ; window . addEventListener ( 'r…" at bounding box center [183, 102] width 288 height 113
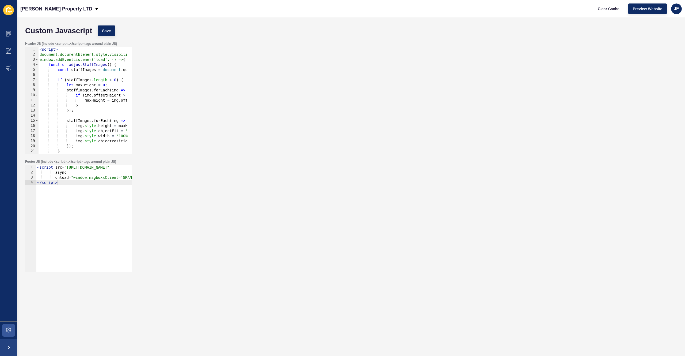
scroll to position [129, 0]
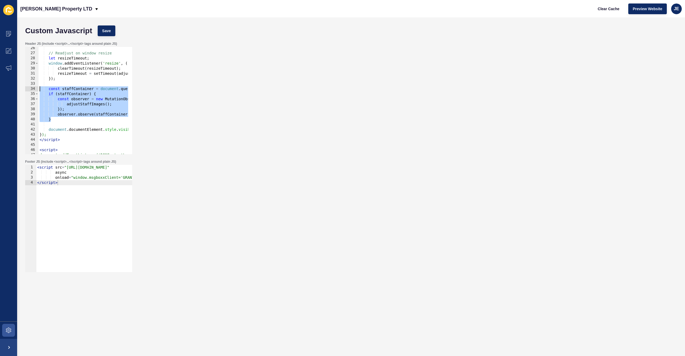
drag, startPoint x: 40, startPoint y: 107, endPoint x: 30, endPoint y: 89, distance: 20.5
click at [30, 89] on div "} 26 27 28 29 30 31 32 33 34 35 36 37 38 39 40 41 42 43 44 45 46 47 48 49 // Re…" at bounding box center [78, 100] width 107 height 107
paste textarea "});"
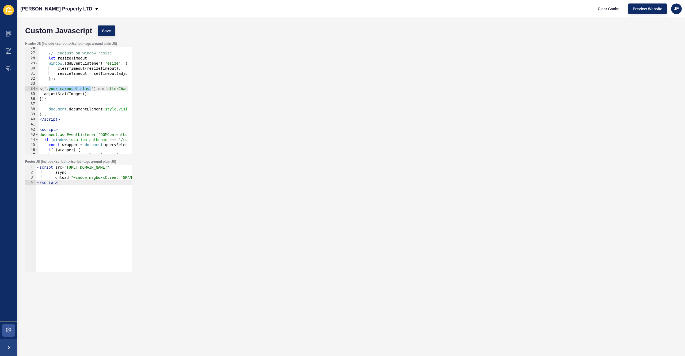
drag, startPoint x: 92, startPoint y: 89, endPoint x: 49, endPoint y: 88, distance: 42.6
click at [49, 88] on div "// Readjust on window resize let resizeTimeout ; window . addEventListener ( 'r…" at bounding box center [183, 102] width 288 height 113
paste textarea "carousel-slider"
click at [111, 32] on button "Save" at bounding box center [107, 30] width 18 height 11
click at [616, 9] on span "Clear Cache" at bounding box center [609, 8] width 22 height 5
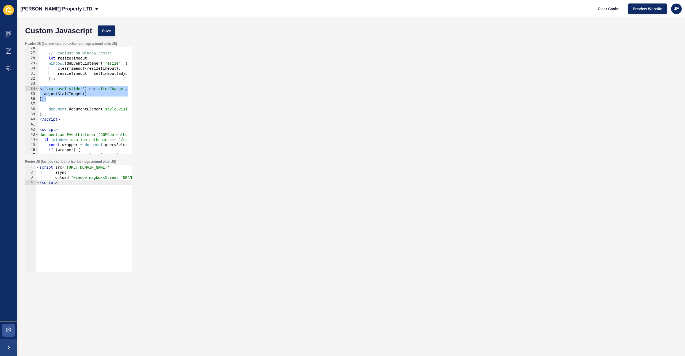
drag, startPoint x: 63, startPoint y: 101, endPoint x: 29, endPoint y: 88, distance: 36.5
click at [29, 88] on div "}); 26 27 28 29 30 31 32 33 34 35 36 37 38 39 40 41 42 43 44 45 46 47 48 49 // …" at bounding box center [78, 100] width 107 height 107
paste textarea "}, 300"
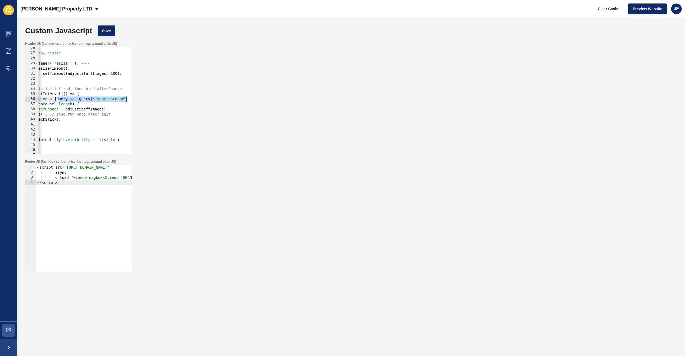
drag, startPoint x: 108, startPoint y: 99, endPoint x: 135, endPoint y: 98, distance: 26.8
click at [135, 98] on div "Header JS (include <script>...</script> tags around plain JS) }, 300); 26 27 28…" at bounding box center [351, 98] width 658 height 118
click at [111, 100] on div "// Readjust on window resize let resizeTimeout ; window . addEventListener ( 'r…" at bounding box center [85, 102] width 288 height 113
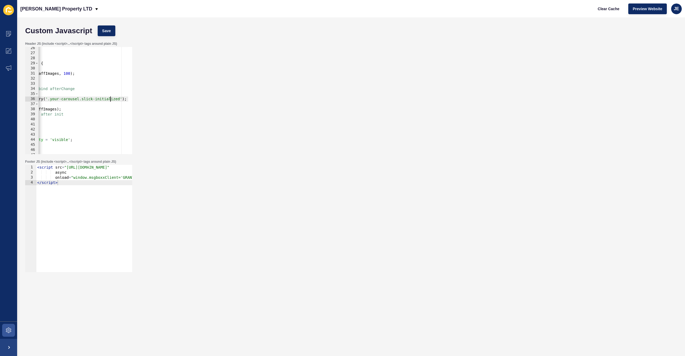
click at [111, 100] on div "// Readjust on window resize let resizeTimeout ; window . addEventListener ( 'r…" at bounding box center [85, 102] width 288 height 113
click at [103, 34] on button "Save" at bounding box center [107, 30] width 18 height 11
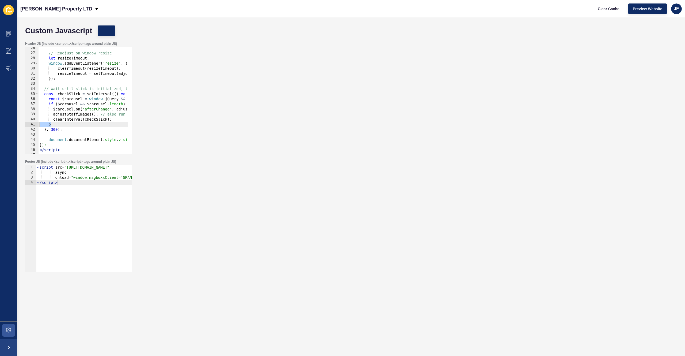
scroll to position [0, 0]
drag, startPoint x: 32, startPoint y: 128, endPoint x: 0, endPoint y: 126, distance: 32.4
click at [0, 126] on div "Content Appearance Marketing Settings Grant J Bates Property LTD Clear Cache Pr…" at bounding box center [342, 178] width 685 height 356
click at [102, 107] on div "// Readjust on window resize let resizeTimeout ; window . addEventListener ( 'r…" at bounding box center [183, 102] width 288 height 113
click at [611, 10] on span "Clear Cache" at bounding box center [609, 8] width 22 height 5
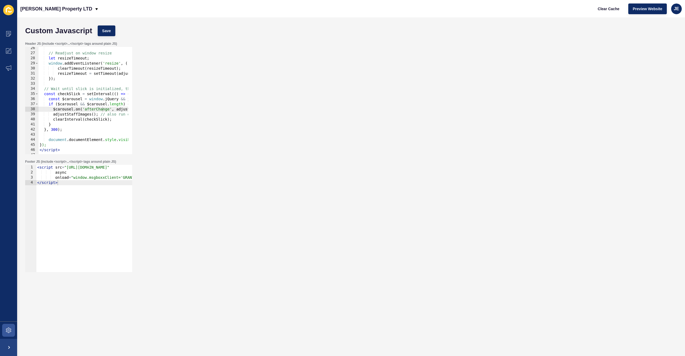
click at [83, 108] on div "// Readjust on window resize let resizeTimeout ; window . addEventListener ( 'r…" at bounding box center [183, 102] width 288 height 113
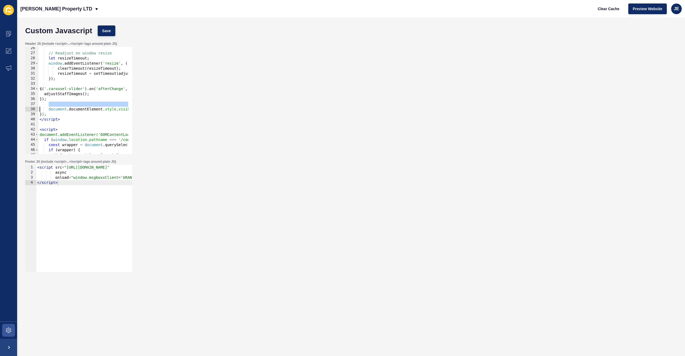
drag, startPoint x: 66, startPoint y: 105, endPoint x: 17, endPoint y: 107, distance: 49.3
click at [17, 107] on div "Custom Javascript Save Header JS (include <script>...</script> tags around plai…" at bounding box center [351, 186] width 668 height 338
click at [107, 32] on span "Save" at bounding box center [106, 30] width 9 height 5
click at [605, 10] on span "Clear Cache" at bounding box center [609, 8] width 22 height 5
click at [459, 108] on div "Header JS (include <script>...</script> tags around plain JS) document.document…" at bounding box center [351, 98] width 658 height 118
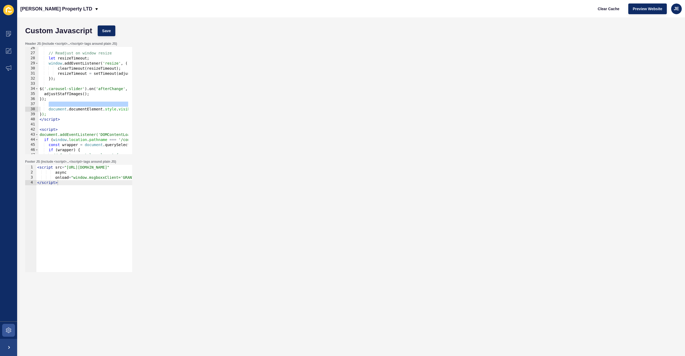
scroll to position [0, 0]
drag, startPoint x: 50, startPoint y: 99, endPoint x: 32, endPoint y: 89, distance: 19.8
click at [32, 89] on div "}); 26 27 28 29 30 31 32 33 34 35 36 37 38 39 40 41 42 43 44 45 46 47 48 49 // …" at bounding box center [78, 100] width 107 height 107
paste textarea "}"
drag, startPoint x: 51, startPoint y: 99, endPoint x: 31, endPoint y: 91, distance: 21.3
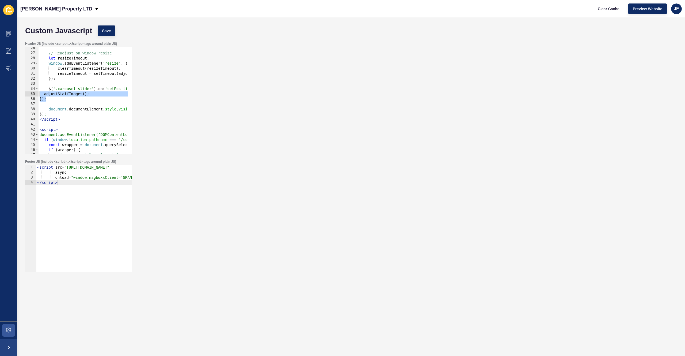
click at [31, 91] on div "}); 26 27 28 29 30 31 32 33 34 35 36 37 38 39 40 41 42 43 44 45 46 47 48 49 // …" at bounding box center [78, 100] width 107 height 107
click at [100, 33] on button "Save" at bounding box center [107, 30] width 18 height 11
click at [608, 9] on span "Clear Cache" at bounding box center [609, 8] width 22 height 5
click at [7, 326] on span at bounding box center [8, 329] width 17 height 17
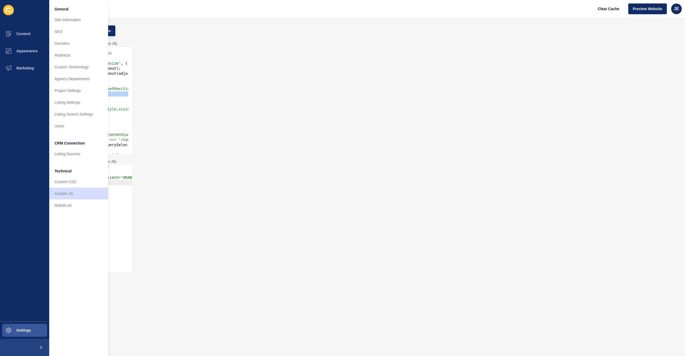
click at [192, 129] on div "Header JS (include <script>...</script> tags around plain JS) adjustStaffImages…" at bounding box center [351, 98] width 658 height 118
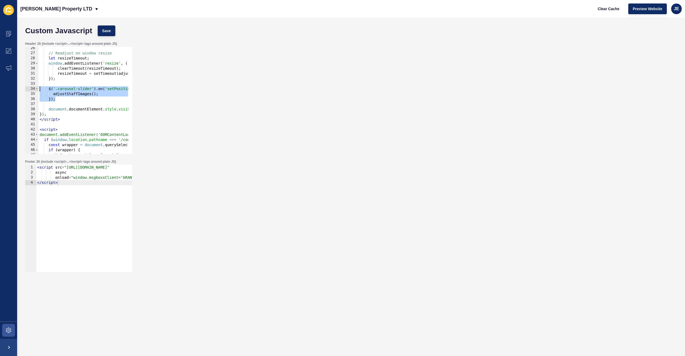
drag, startPoint x: 71, startPoint y: 100, endPoint x: 28, endPoint y: 87, distance: 44.1
click at [28, 87] on div "adjustStaffImages(); }); 26 27 28 29 30 31 32 33 34 35 36 37 38 39 40 41 42 43 …" at bounding box center [78, 100] width 107 height 107
type textarea "$('.carousel-slider').on('setPosition', function(event, slick){ adjustStaffImag…"
click at [64, 101] on div "// Readjust on window resize let resizeTimeout ; window . addEventListener ( 'r…" at bounding box center [183, 102] width 288 height 113
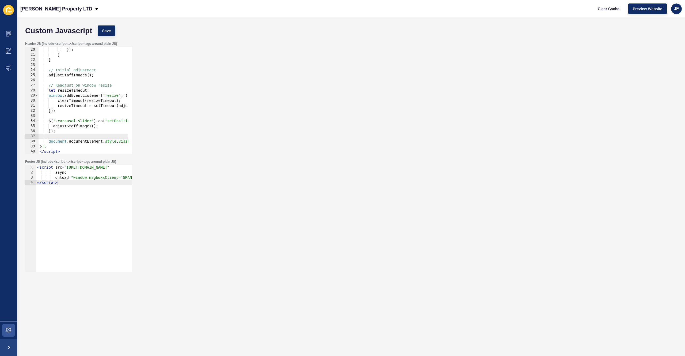
scroll to position [80, 0]
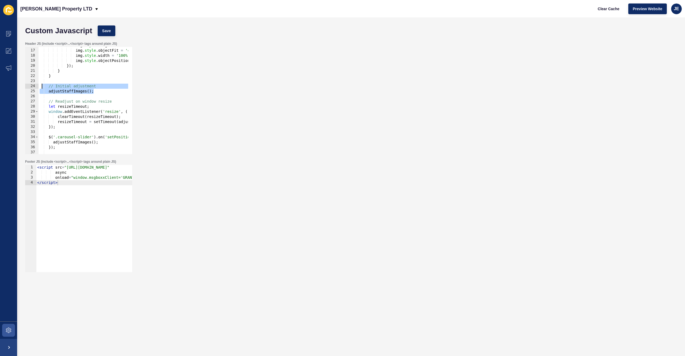
drag, startPoint x: 104, startPoint y: 91, endPoint x: 41, endPoint y: 86, distance: 63.1
click at [41, 86] on div "img . style . height = maxHeight + 'px' ; img . style . objectFit = 'cover' ; i…" at bounding box center [183, 99] width 288 height 113
paste textarea "}"
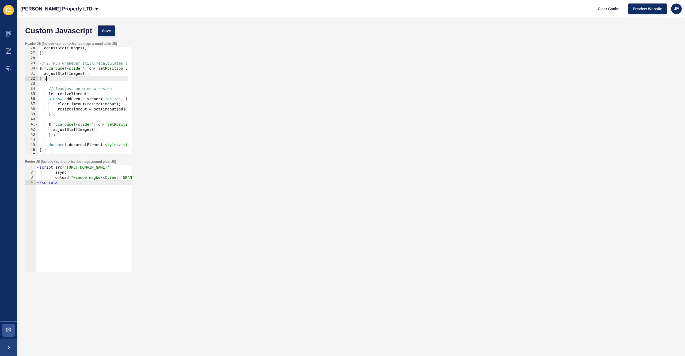
scroll to position [145, 0]
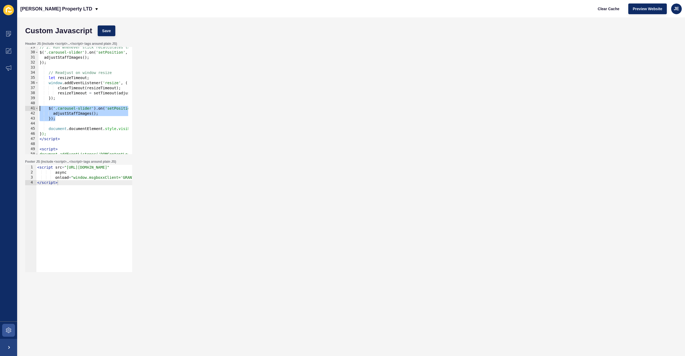
drag, startPoint x: 66, startPoint y: 119, endPoint x: 28, endPoint y: 107, distance: 40.0
click at [28, 107] on div "}); 29 30 31 32 33 34 35 36 37 38 39 40 41 42 43 44 45 46 47 48 49 50 51 52 // …" at bounding box center [78, 100] width 107 height 107
type textarea "$('.carousel-slider').on('setPosition', function(event, slick){ adjustStaffImag…"
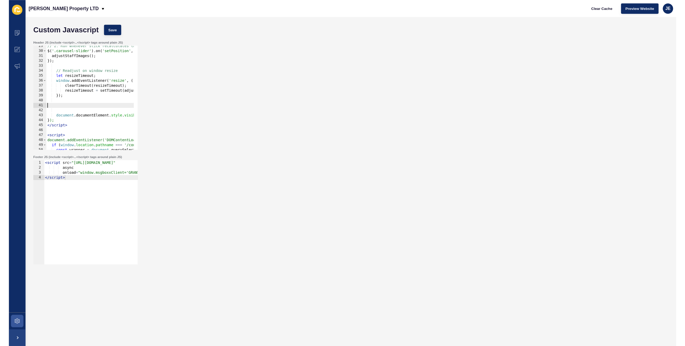
scroll to position [0, 0]
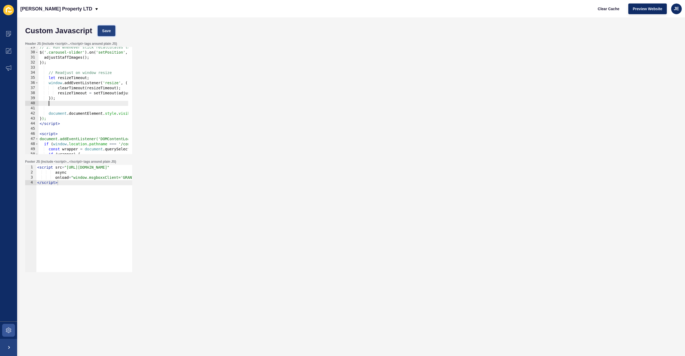
click at [104, 33] on span "Save" at bounding box center [106, 30] width 9 height 5
click at [618, 10] on span "Clear Cache" at bounding box center [609, 8] width 22 height 5
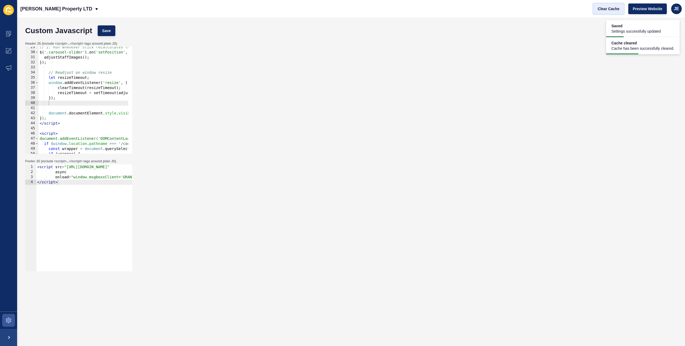
click at [610, 10] on span "Clear Cache" at bounding box center [609, 8] width 22 height 5
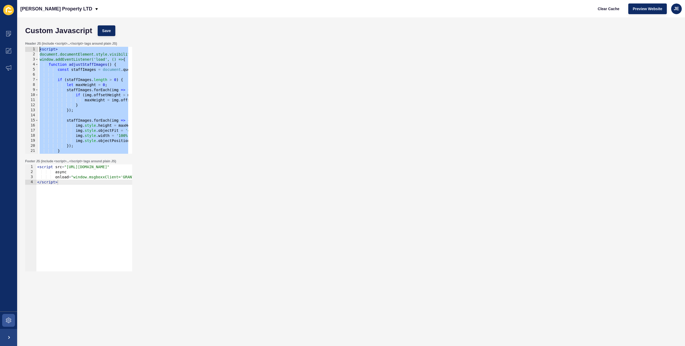
drag, startPoint x: 63, startPoint y: 77, endPoint x: 31, endPoint y: 50, distance: 41.8
click at [31, 50] on div "</script> 1 2 3 4 5 6 7 8 9 10 11 12 13 14 15 16 17 18 19 20 21 22 23 < script …" at bounding box center [78, 100] width 107 height 107
type textarea "<script> document.documentElement.style.visibility = 'hidden';"
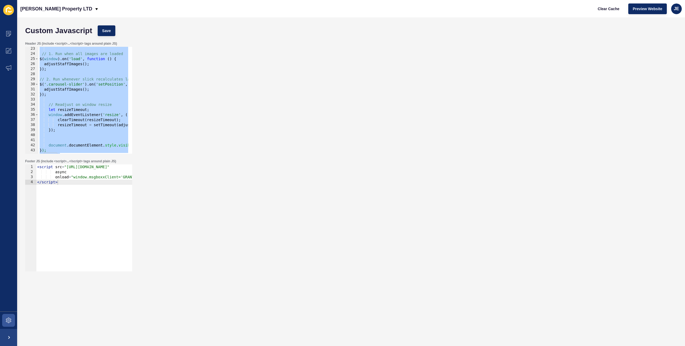
scroll to position [161, 0]
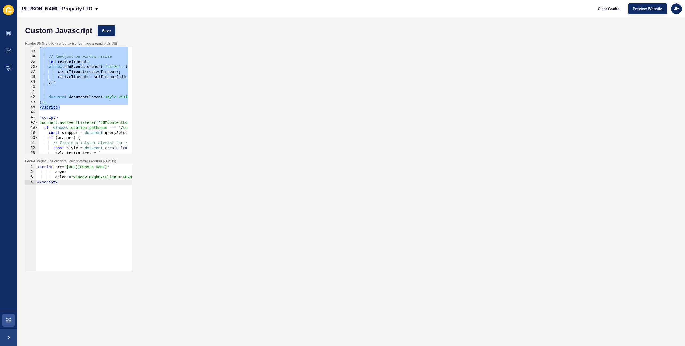
paste textarea
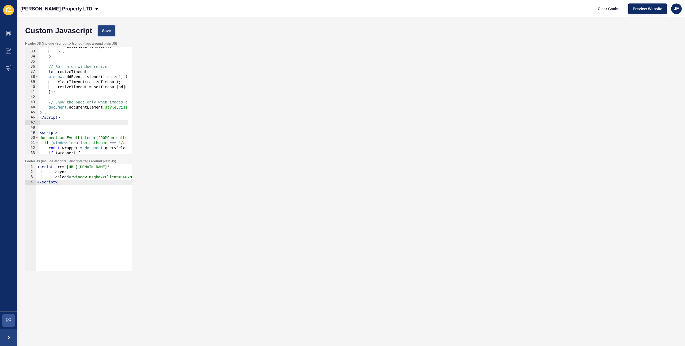
click at [107, 29] on span "Save" at bounding box center [106, 30] width 9 height 5
click at [603, 8] on span "Clear Cache" at bounding box center [609, 8] width 22 height 5
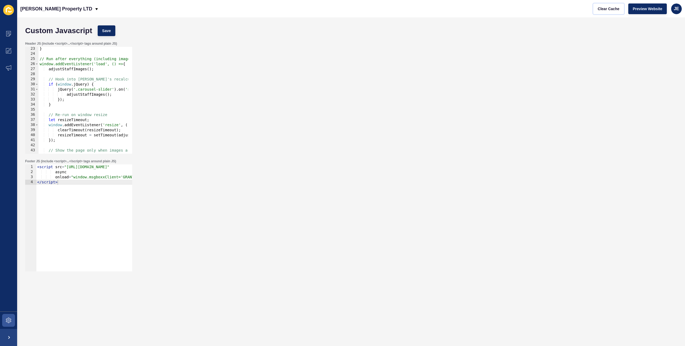
scroll to position [96, 0]
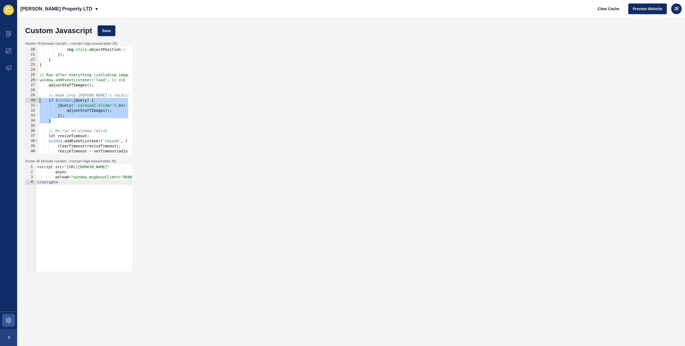
drag, startPoint x: 57, startPoint y: 121, endPoint x: 37, endPoint y: 98, distance: 30.4
click at [37, 98] on div "} 19 20 21 22 23 24 25 26 27 28 29 30 31 32 33 34 35 36 37 38 39 40 41 42 img .…" at bounding box center [78, 100] width 107 height 107
drag, startPoint x: 56, startPoint y: 120, endPoint x: 44, endPoint y: 99, distance: 24.6
click at [44, 99] on div "img . style . width = '100%' ; img . style . objectPosition = 'center top' ; })…" at bounding box center [183, 98] width 288 height 113
paste textarea "});"
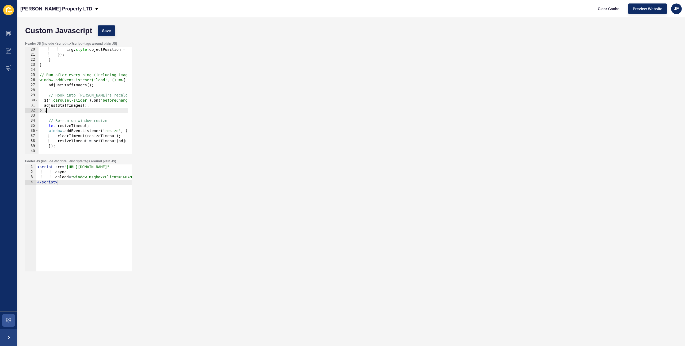
click at [56, 107] on div "img . style . width = '100%' ; img . style . objectPosition = 'center top' ; })…" at bounding box center [183, 98] width 288 height 113
drag, startPoint x: 52, startPoint y: 109, endPoint x: 75, endPoint y: 87, distance: 31.8
click at [29, 102] on div "adjustStaffImages(); 19 20 21 22 23 24 25 26 27 28 29 30 31 32 33 34 35 36 37 3…" at bounding box center [78, 100] width 107 height 107
type textarea "$('.carousel-slider').on('beforeChange', function () { adjustStaffImages();"
click at [113, 28] on button "Save" at bounding box center [107, 30] width 18 height 11
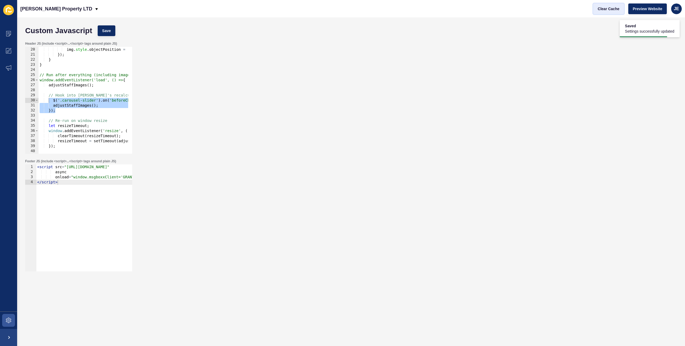
click at [615, 8] on span "Clear Cache" at bounding box center [609, 8] width 22 height 5
drag, startPoint x: 69, startPoint y: 111, endPoint x: 30, endPoint y: 101, distance: 40.1
click at [30, 101] on div "$('.carousel-slider').on('beforeChange', function () { adjustStaffImages(); 19 …" at bounding box center [78, 100] width 107 height 107
paste textarea
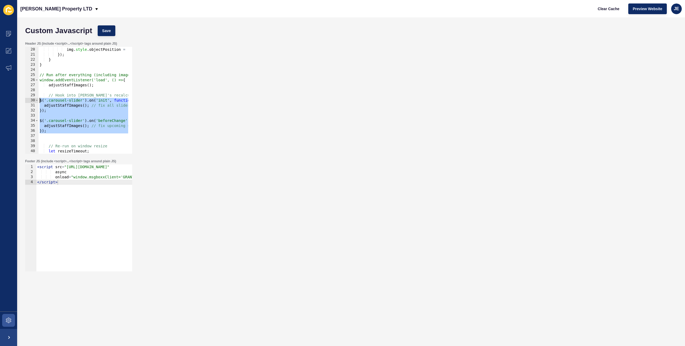
drag, startPoint x: 55, startPoint y: 134, endPoint x: 29, endPoint y: 103, distance: 40.3
click at [29, 103] on div "19 20 21 22 23 24 25 26 27 28 29 30 31 32 33 34 35 36 37 38 39 40 41 42 img . s…" at bounding box center [78, 100] width 107 height 107
click at [110, 30] on span "Save" at bounding box center [106, 30] width 9 height 5
click at [622, 14] on button "Clear Cache" at bounding box center [609, 8] width 31 height 11
click at [106, 28] on button "Save" at bounding box center [107, 30] width 18 height 11
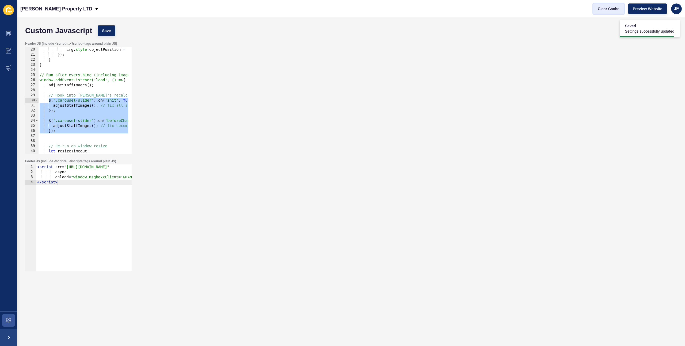
click at [610, 13] on button "Clear Cache" at bounding box center [609, 8] width 31 height 11
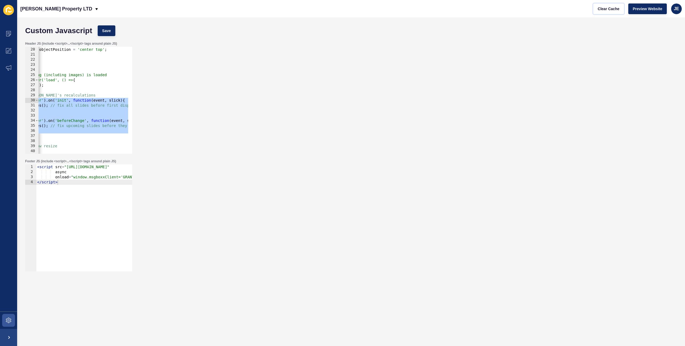
scroll to position [0, 0]
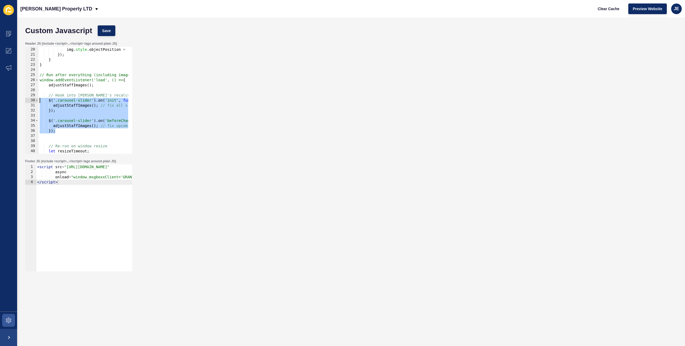
drag, startPoint x: 70, startPoint y: 133, endPoint x: 30, endPoint y: 103, distance: 50.3
click at [30, 103] on div "$('.carousel-slider').on('init', function(event, slick){ adjustStaffImages(); /…" at bounding box center [78, 100] width 107 height 107
paste textarea "});"
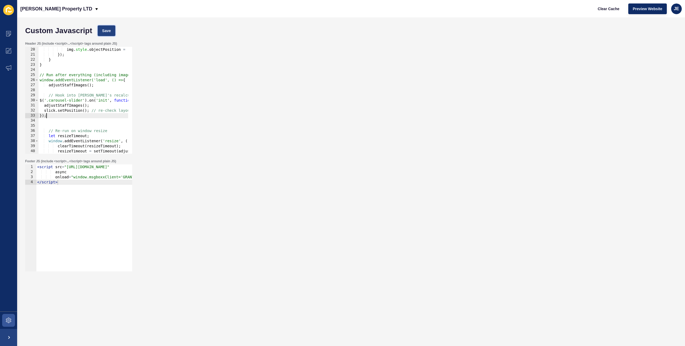
click at [108, 32] on span "Save" at bounding box center [106, 30] width 9 height 5
click at [600, 9] on span "Clear Cache" at bounding box center [609, 8] width 22 height 5
drag, startPoint x: 58, startPoint y: 117, endPoint x: 21, endPoint y: 96, distance: 41.7
click at [21, 96] on div "Custom Javascript Save Header JS (include <script>...</script> tags around plai…" at bounding box center [351, 181] width 668 height 329
paste textarea "});"
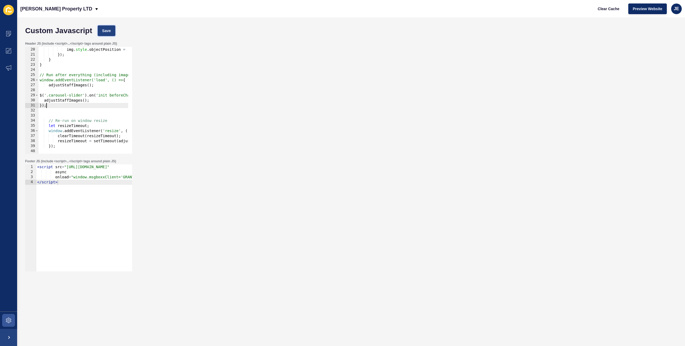
click at [105, 25] on button "Save" at bounding box center [107, 30] width 18 height 11
type textarea "adjustStaffImages();"
click at [111, 99] on div "img . style . width = '100%' ; img . style . objectPosition = 'center top' ; })…" at bounding box center [183, 98] width 288 height 113
type textarea "'"
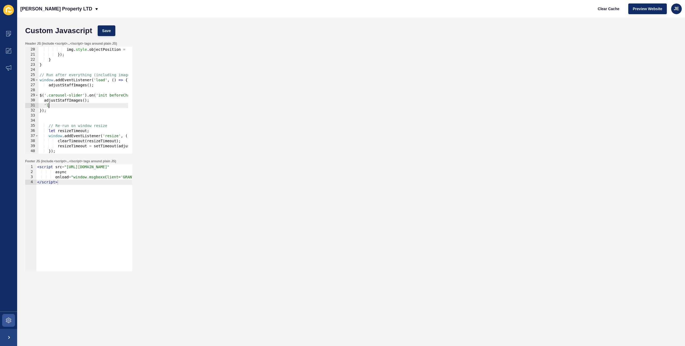
type textarea "'"
type textarea "console.log("wowoiwow");"
click at [107, 27] on button "Save" at bounding box center [107, 30] width 18 height 11
click at [607, 8] on span "Clear Cache" at bounding box center [609, 8] width 22 height 5
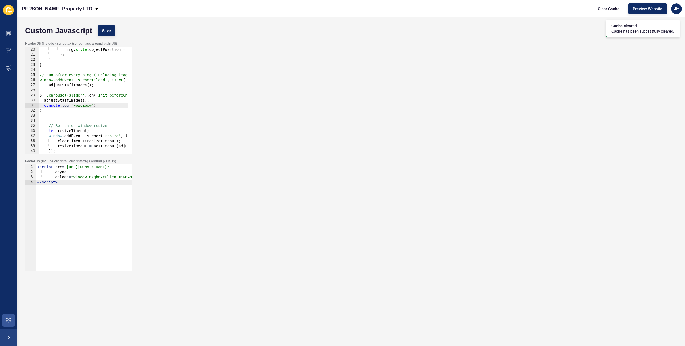
scroll to position [0, 0]
drag, startPoint x: 68, startPoint y: 114, endPoint x: 25, endPoint y: 94, distance: 47.8
click at [25, 94] on div "Header JS (include <script>...</script> tags around plain JS) 19 20 21 22 23 24…" at bounding box center [79, 98] width 108 height 114
type textarea "$('.carousel-slider').on('init beforeChange setPosition', function () { adjustS…"
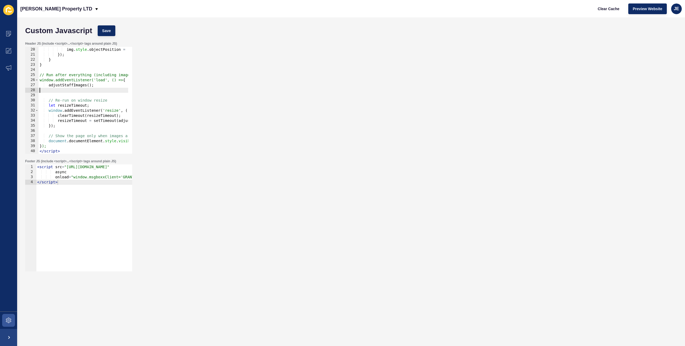
click at [60, 66] on div "img . style . width = '100%' ; img . style . objectPosition = 'center top' ; })…" at bounding box center [183, 98] width 288 height 113
type textarea "}"
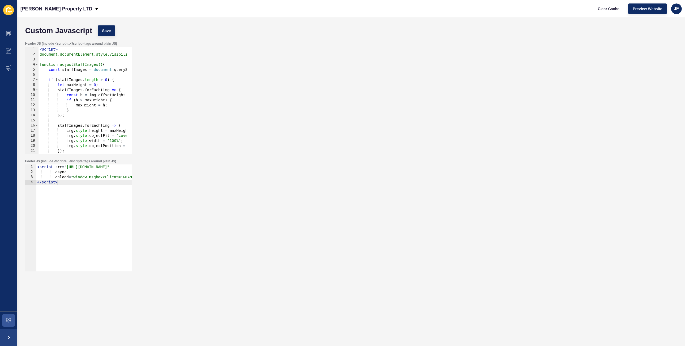
click at [85, 59] on div "< script > document.documentElement.style.visibility = 'hidden'; function adjus…" at bounding box center [183, 103] width 288 height 113
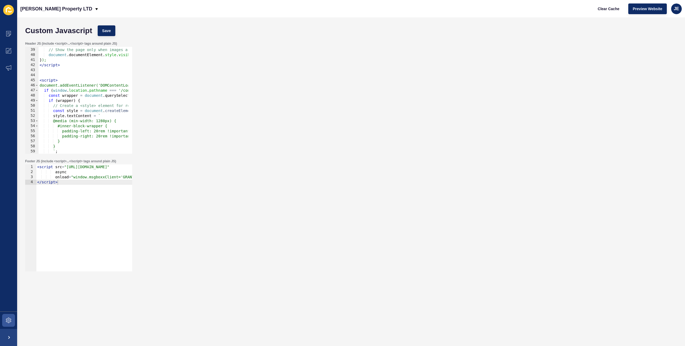
scroll to position [193, 0]
click at [43, 91] on div "// Show the page only when images are adjusted document . documentElement . sty…" at bounding box center [183, 98] width 288 height 113
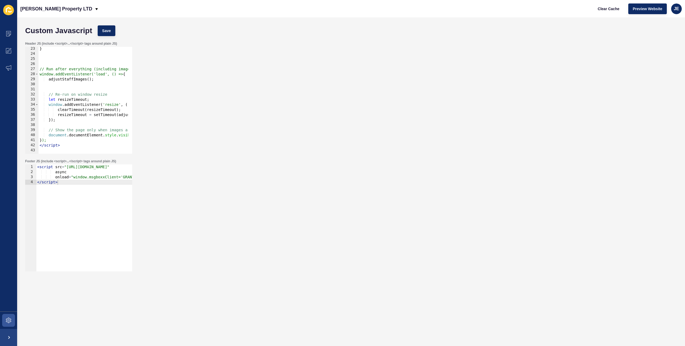
scroll to position [241, 0]
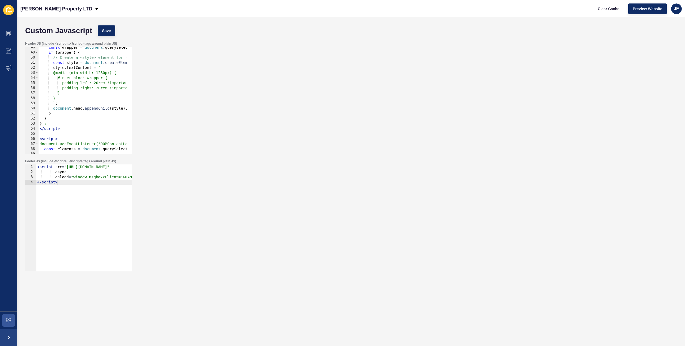
type textarea "if (window.location.pathname === '/contact-us') {"
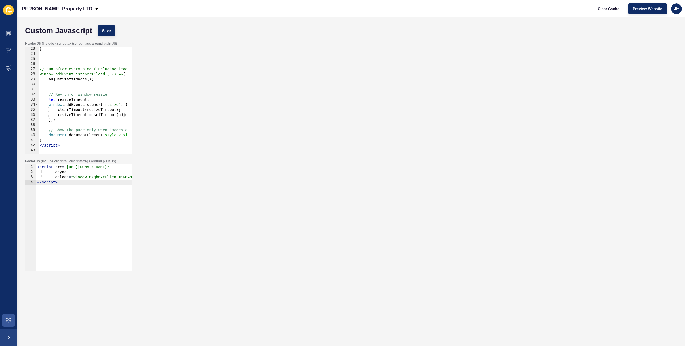
scroll to position [80, 0]
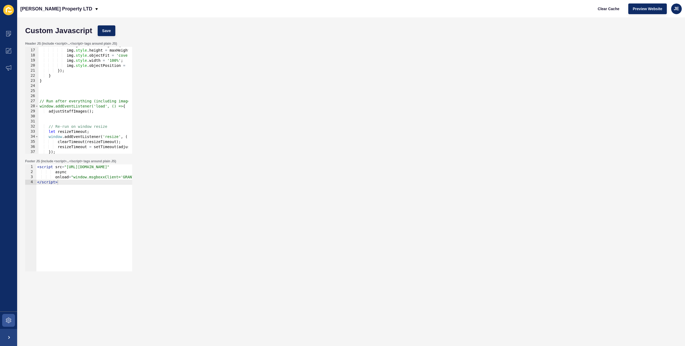
click at [59, 84] on div "staffImages . forEach ( img => { img . style . height = maxHeight + 'px' ; img …" at bounding box center [183, 99] width 288 height 113
paste textarea "});"
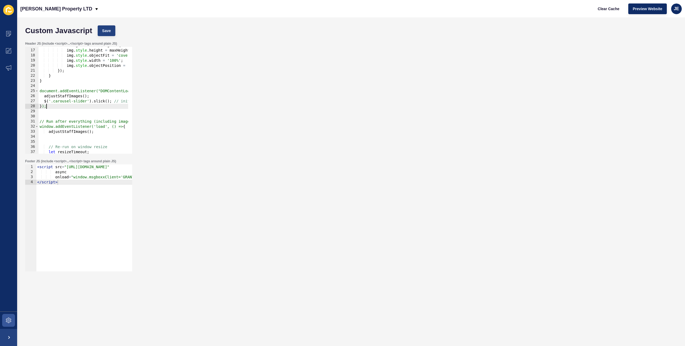
type textarea "});"
click at [111, 33] on button "Save" at bounding box center [107, 30] width 18 height 11
click at [621, 8] on button "Clear Cache" at bounding box center [609, 8] width 31 height 11
drag, startPoint x: 60, startPoint y: 110, endPoint x: 27, endPoint y: 97, distance: 35.3
click at [27, 97] on div "16 17 18 19 20 21 22 23 24 25 26 27 28 29 30 31 32 33 34 35 36 37 38 39 staffIm…" at bounding box center [78, 100] width 107 height 107
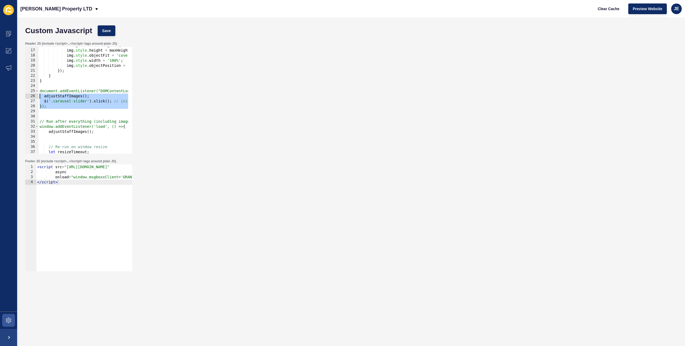
type textarea "adjustStaffImages(); $('.carousel-slider').slick(); // init after adjustment"
click at [75, 117] on div "staffImages . forEach ( img => { img . style . height = maxHeight + 'px' ; img …" at bounding box center [183, 99] width 288 height 113
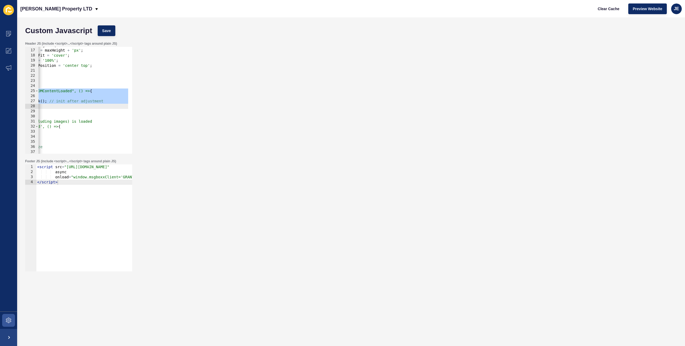
scroll to position [0, 0]
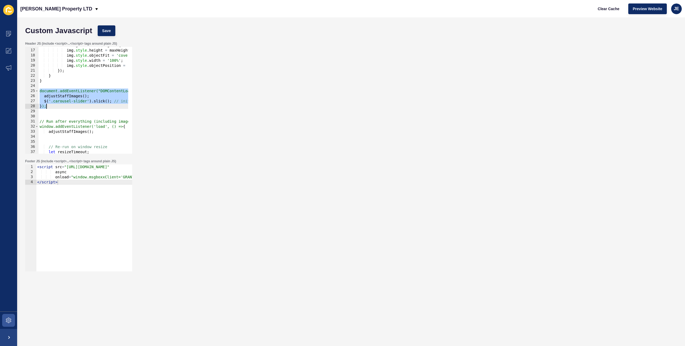
click at [53, 107] on div "staffImages . forEach ( img => { img . style . height = maxHeight + 'px' ; img …" at bounding box center [183, 99] width 288 height 113
drag, startPoint x: 55, startPoint y: 108, endPoint x: 27, endPoint y: 92, distance: 32.7
click at [27, 92] on div "}); 16 17 18 19 20 21 22 23 24 25 26 27 28 29 30 31 32 33 34 35 36 37 38 39 sta…" at bounding box center [78, 100] width 107 height 107
type textarea "document.addEventListener("DOMContentLoaded", () => { adjustStaffImages();"
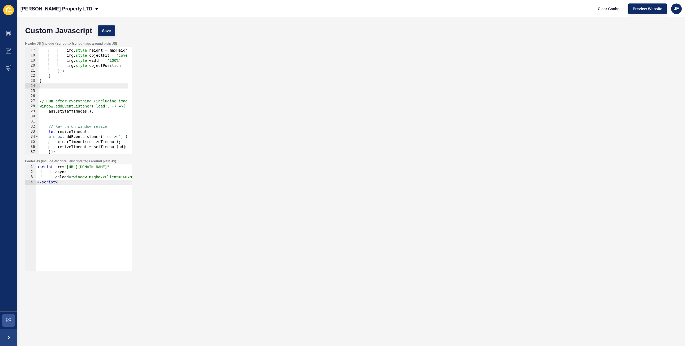
click at [68, 119] on div "staffImages . forEach ( img => { img . style . height = maxHeight + 'px' ; img …" at bounding box center [183, 99] width 288 height 113
paste textarea "});"
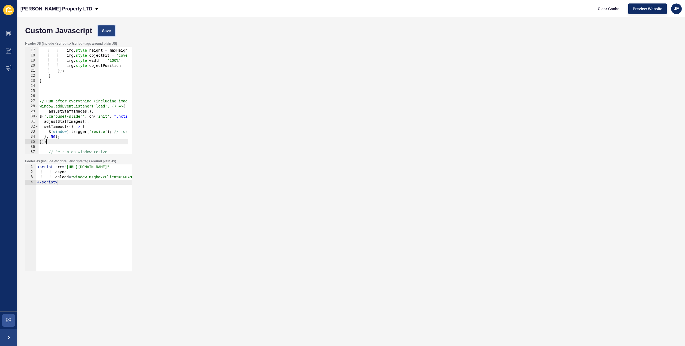
click at [112, 33] on button "Save" at bounding box center [107, 30] width 18 height 11
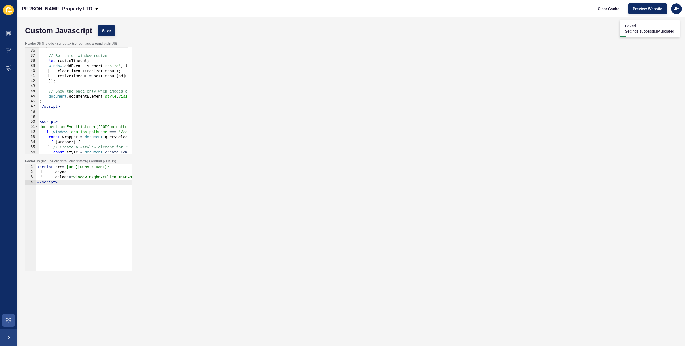
scroll to position [112, 0]
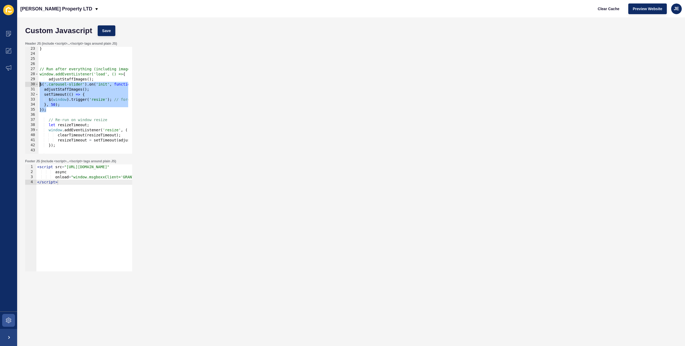
drag, startPoint x: 59, startPoint y: 109, endPoint x: 28, endPoint y: 85, distance: 40.0
click at [28, 85] on div "}); 23 24 25 26 27 28 29 30 31 32 33 34 35 36 37 38 39 40 41 42 43 44 45 } // R…" at bounding box center [78, 100] width 107 height 107
type textarea "$('.carousel-slider').on('init', function(event, slick){ adjustStaffImages();"
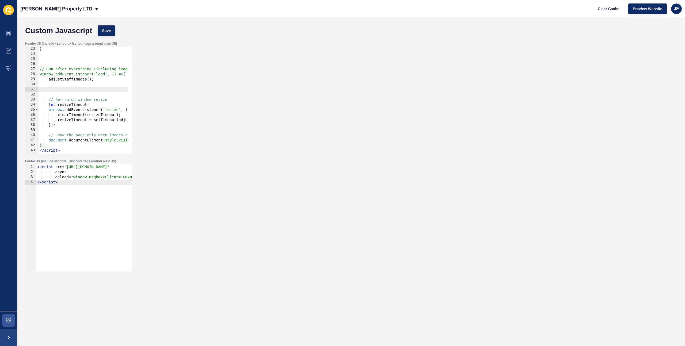
paste textarea "});"
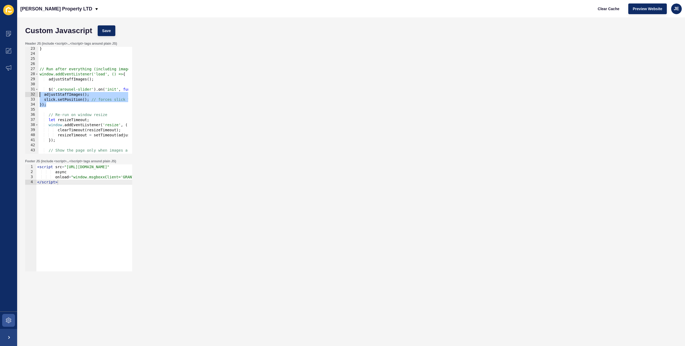
drag, startPoint x: 56, startPoint y: 104, endPoint x: 27, endPoint y: 89, distance: 33.3
click at [27, 89] on div "}); 23 24 25 26 27 28 29 30 31 32 33 34 35 36 37 38 39 40 41 42 43 44 45 } // R…" at bounding box center [78, 100] width 107 height 107
click at [58, 90] on div "} // Run after everything (including images) is loaded window.addEventListener(…" at bounding box center [183, 102] width 288 height 113
click at [111, 28] on button "Save" at bounding box center [107, 30] width 18 height 11
click at [82, 77] on div "} // Run after everything (including images) is loaded window.addEventListener(…" at bounding box center [183, 102] width 288 height 113
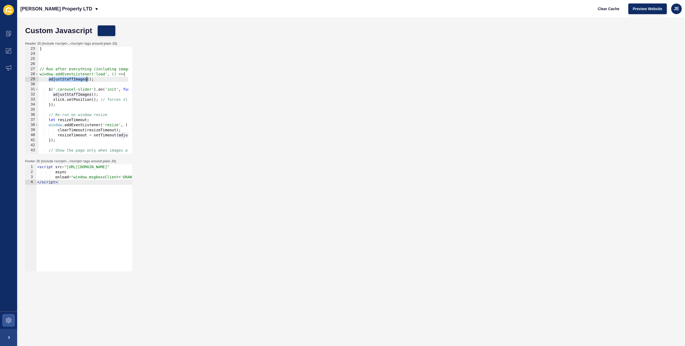
click at [82, 77] on div "} // Run after everything (including images) is loaded window.addEventListener(…" at bounding box center [183, 102] width 288 height 113
type textarea "adjustStaffImages();"
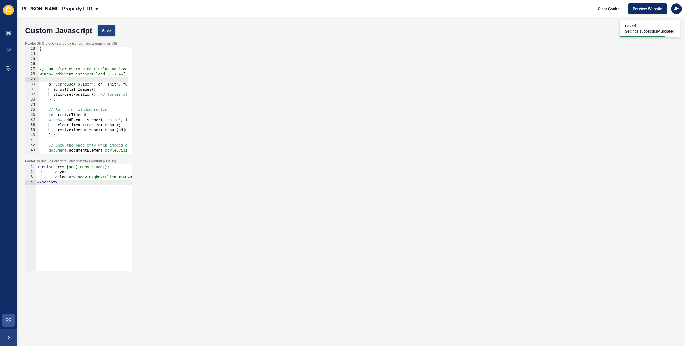
click at [108, 30] on span "Save" at bounding box center [106, 30] width 9 height 5
click at [616, 9] on span "Clear Cache" at bounding box center [609, 8] width 22 height 5
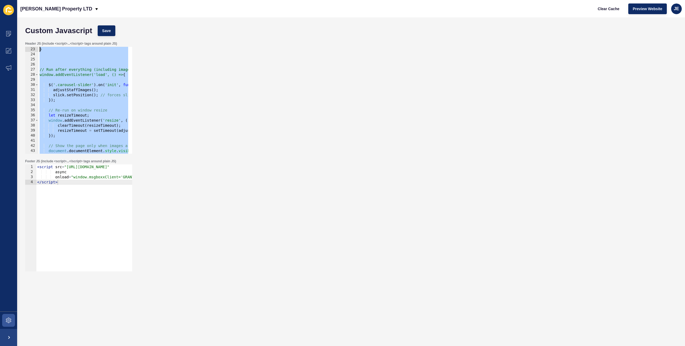
scroll to position [0, 0]
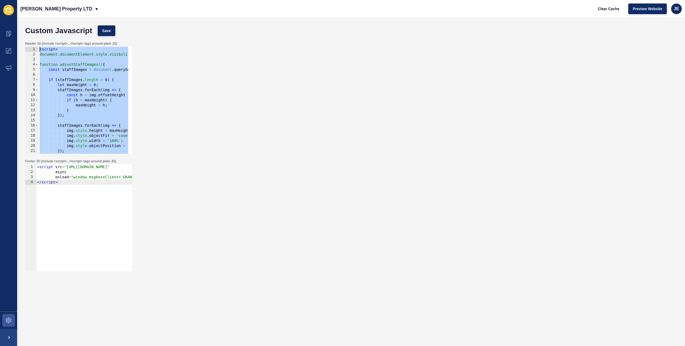
drag, startPoint x: 70, startPoint y: 130, endPoint x: 18, endPoint y: 15, distance: 125.8
click at [18, 15] on div "Grant J Bates Property LTD Clear Cache Preview Website JE Custom Javascript Sav…" at bounding box center [351, 173] width 668 height 346
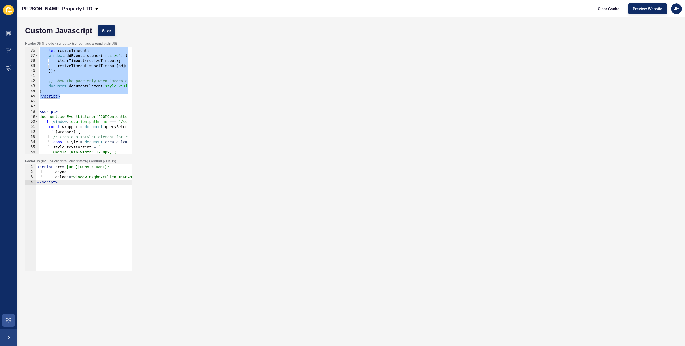
scroll to position [177, 0]
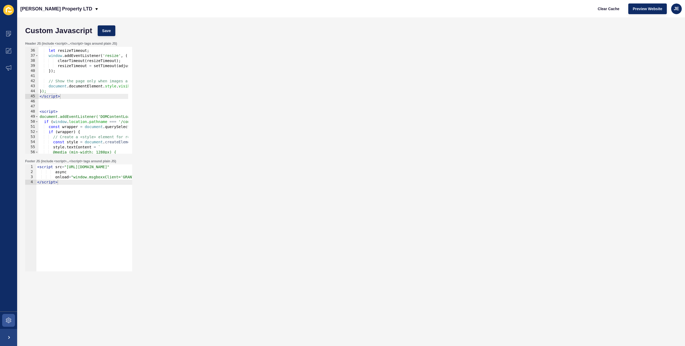
click at [77, 98] on div "// Re-run on window resize let resizeTimeout ; window . addEventListener ( 'res…" at bounding box center [183, 99] width 288 height 113
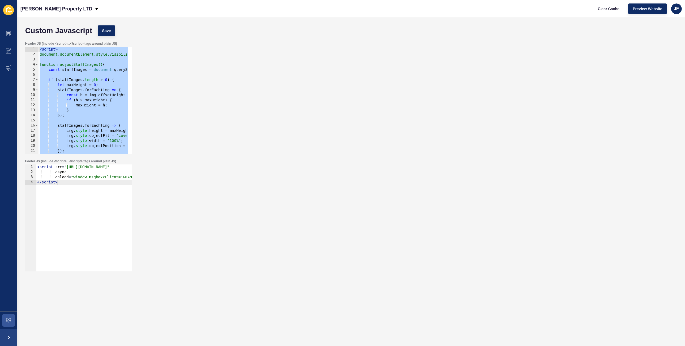
scroll to position [0, 0]
drag, startPoint x: 79, startPoint y: 98, endPoint x: 0, endPoint y: 1, distance: 125.6
click at [0, 1] on div "Content Appearance Marketing Settings Grant J Bates Property LTD Clear Cache Pr…" at bounding box center [342, 173] width 685 height 346
paste textarea "/script>"
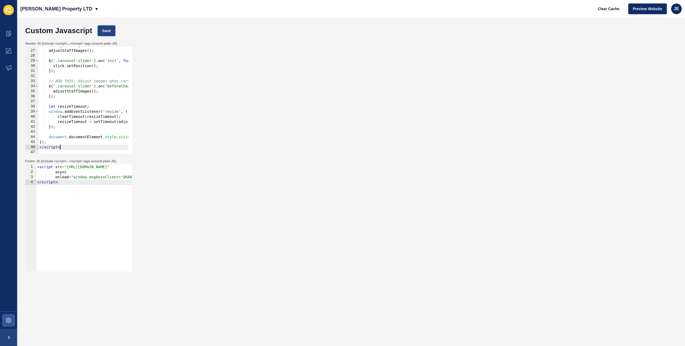
click at [107, 27] on button "Save" at bounding box center [107, 30] width 18 height 11
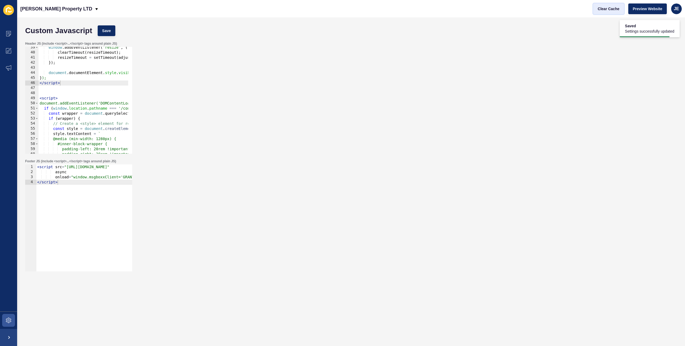
click at [604, 10] on span "Clear Cache" at bounding box center [609, 8] width 22 height 5
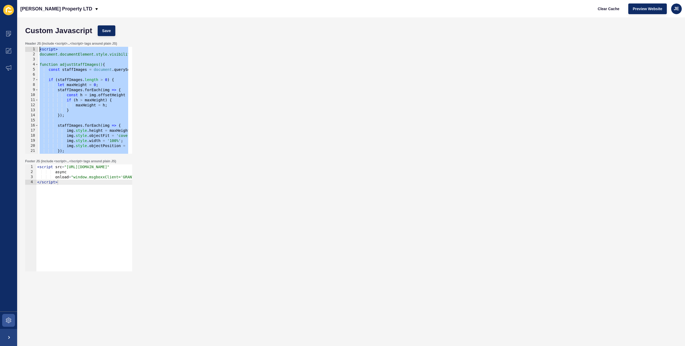
drag, startPoint x: 66, startPoint y: 84, endPoint x: 0, endPoint y: 12, distance: 97.2
click at [0, 12] on div "Content Appearance Marketing Settings Grant J Bates Property LTD Clear Cache Pr…" at bounding box center [342, 173] width 685 height 346
paste textarea "/script>"
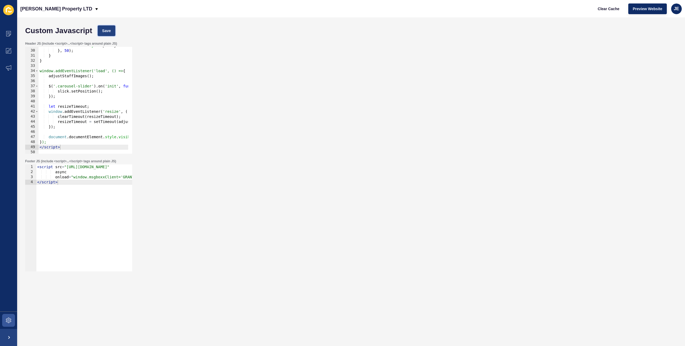
click at [113, 29] on button "Save" at bounding box center [107, 30] width 18 height 11
click at [602, 8] on span "Clear Cache" at bounding box center [609, 8] width 22 height 5
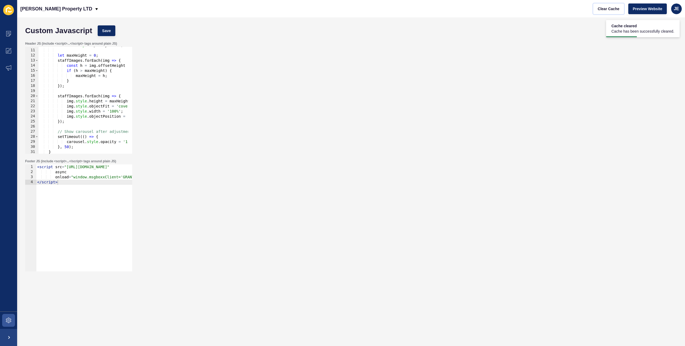
scroll to position [0, 0]
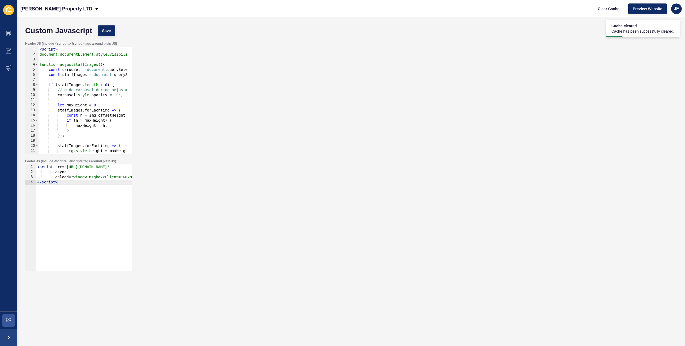
type textarea "const carousel = document.querySelector('.carousel-slider');"
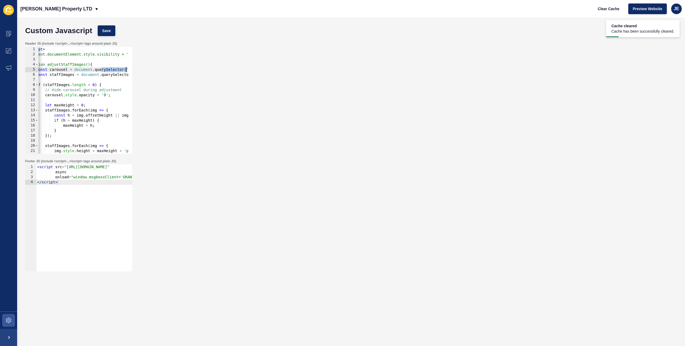
scroll to position [0, 58]
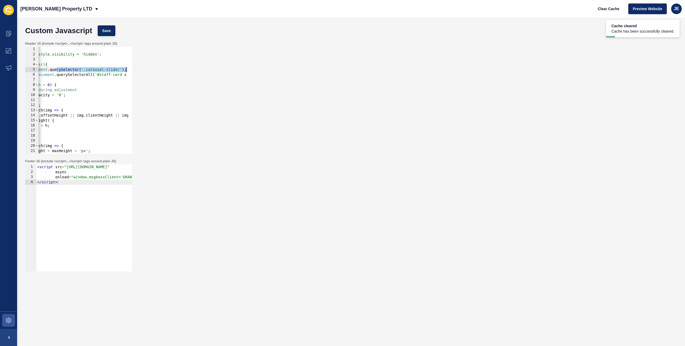
drag, startPoint x: 114, startPoint y: 71, endPoint x: 142, endPoint y: 70, distance: 27.3
click at [142, 70] on div "Header JS (include <script>...</script> tags around plain JS) const carousel = …" at bounding box center [351, 98] width 658 height 118
click at [277, 107] on div "Header JS (include <script>...</script> tags around plain JS) const carousel = …" at bounding box center [351, 98] width 658 height 118
click at [57, 82] on div "< script > document.documentElement.style.visibility = 'hidden'; function adjus…" at bounding box center [125, 103] width 288 height 113
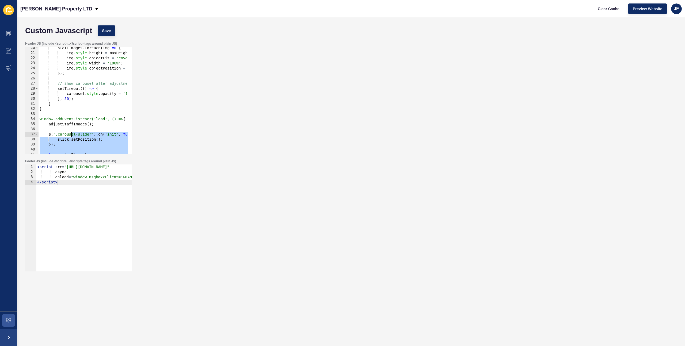
scroll to position [0, 0]
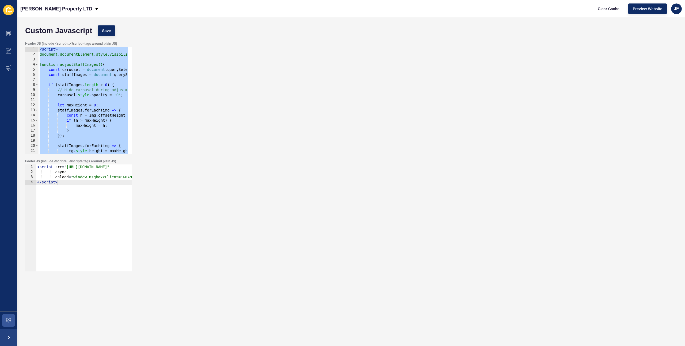
drag, startPoint x: 60, startPoint y: 148, endPoint x: 22, endPoint y: 40, distance: 113.9
click at [22, 40] on div "Custom Javascript Save Header JS (include <script>...</script> tags around plai…" at bounding box center [351, 181] width 668 height 329
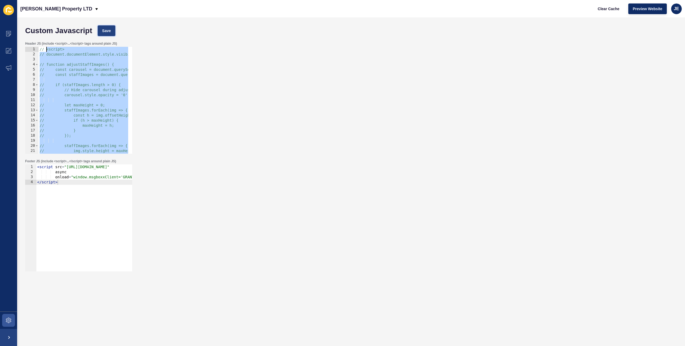
click at [108, 31] on span "Save" at bounding box center [106, 30] width 9 height 5
click at [604, 11] on span "Clear Cache" at bounding box center [609, 8] width 22 height 5
click at [13, 325] on span at bounding box center [8, 320] width 17 height 17
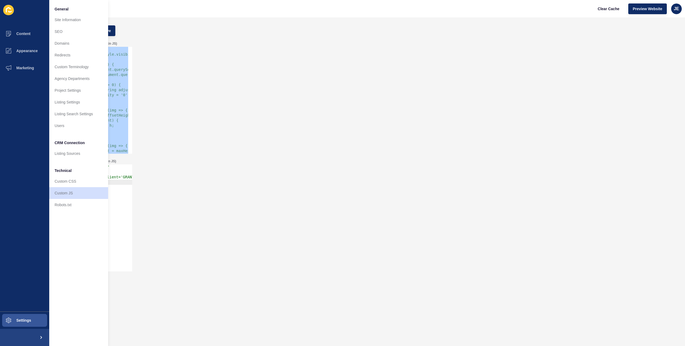
click at [114, 82] on div "// <script> // document.documentElement.style.visibility = 'hidden'; // functio…" at bounding box center [183, 103] width 288 height 113
type textarea "// if (staffImages.length > 0) {"
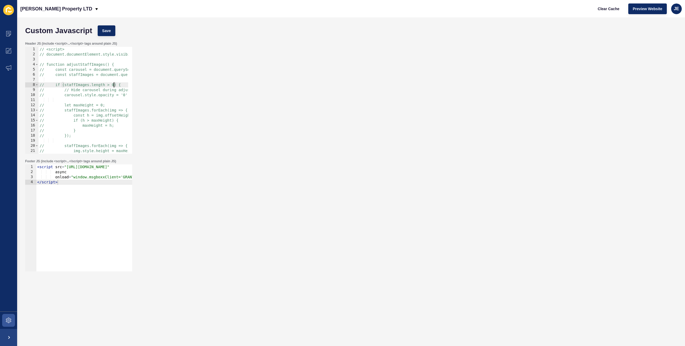
click at [63, 59] on div "// <script> // document.documentElement.style.visibility = 'hidden'; // functio…" at bounding box center [183, 103] width 288 height 113
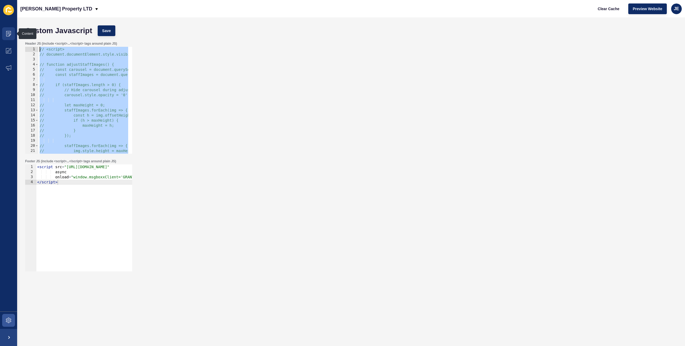
drag, startPoint x: 69, startPoint y: 69, endPoint x: 11, endPoint y: 27, distance: 72.2
click at [11, 27] on div "Content Appearance Marketing Settings Grant J Bates Property LTD Clear Cache Pr…" at bounding box center [342, 173] width 685 height 346
type textarea "<script> document.documentElement.style.visibility = 'hidden';"
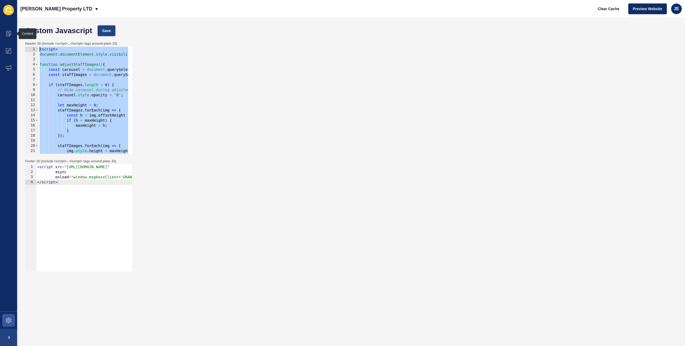
click at [111, 31] on span "Save" at bounding box center [106, 30] width 9 height 5
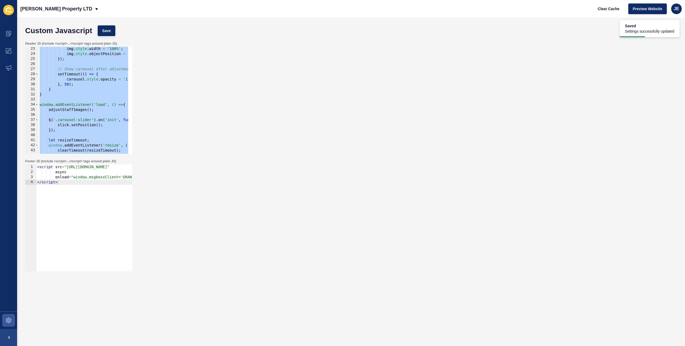
click at [58, 99] on div "img . style . width = '100%' ; img . style . objectPosition = 'center top' ; })…" at bounding box center [183, 102] width 288 height 113
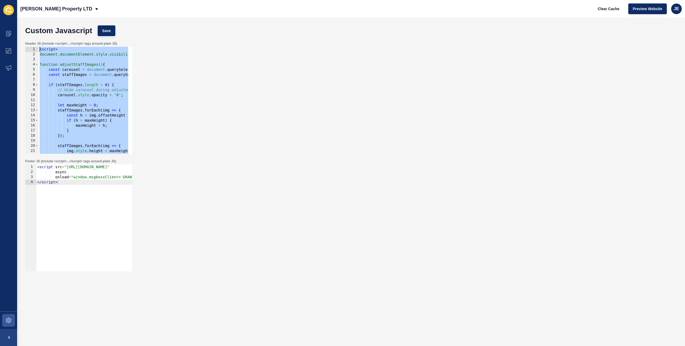
drag, startPoint x: 68, startPoint y: 102, endPoint x: 0, endPoint y: 17, distance: 109.2
click at [0, 17] on div "Content Appearance Marketing Settings Grant J Bates Property LTD Clear Cache Pr…" at bounding box center [342, 173] width 685 height 346
type textarea "// <script> // document.documentElement.style.visibility = 'hidden';"
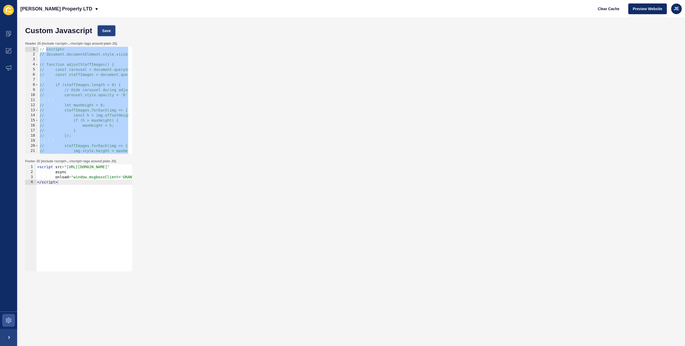
click at [100, 29] on button "Save" at bounding box center [107, 30] width 18 height 11
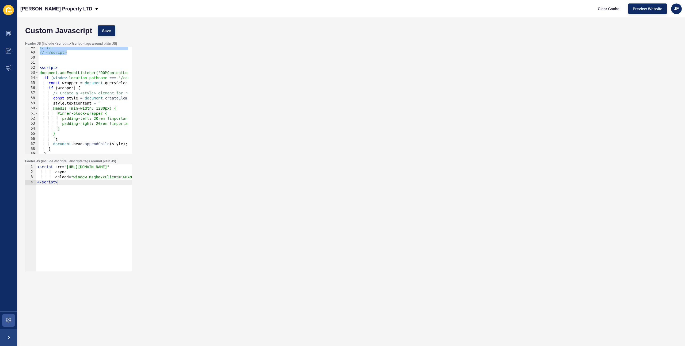
scroll to position [193, 0]
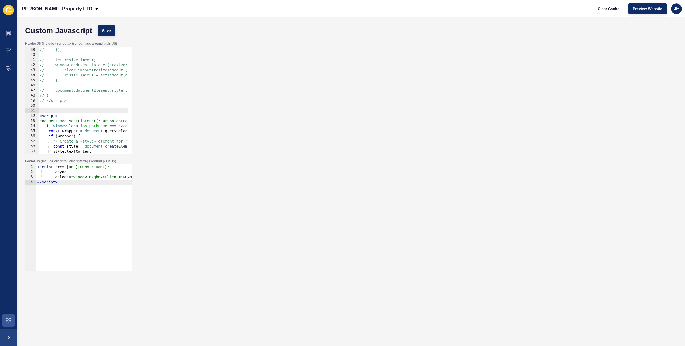
click at [69, 112] on div "// slick.setPosition(); // }); // let resizeTimeout; // window.addEventListener…" at bounding box center [183, 98] width 288 height 113
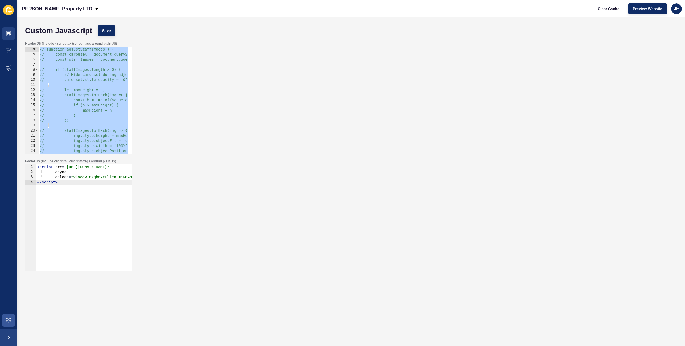
scroll to position [0, 0]
drag, startPoint x: 78, startPoint y: 102, endPoint x: 2, endPoint y: 33, distance: 103.5
click at [2, 33] on div "Content Appearance Marketing Settings Grant J Bates Property LTD Clear Cache Pr…" at bounding box center [342, 173] width 685 height 346
type textarea "// <script> // document.documentElement.style.visibility = 'hidden';"
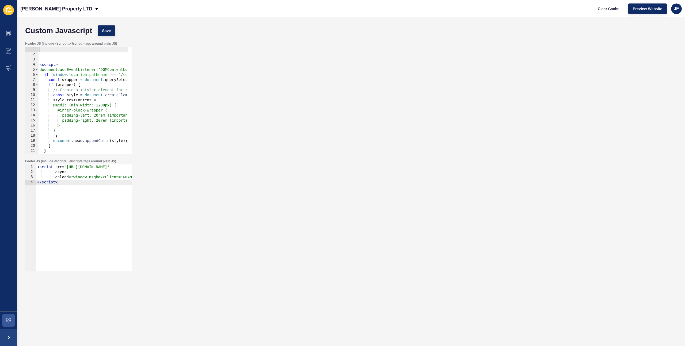
click at [40, 65] on div "< script > document.addEventListener('DOMContentLoaded', function() { if ( wind…" at bounding box center [183, 103] width 288 height 113
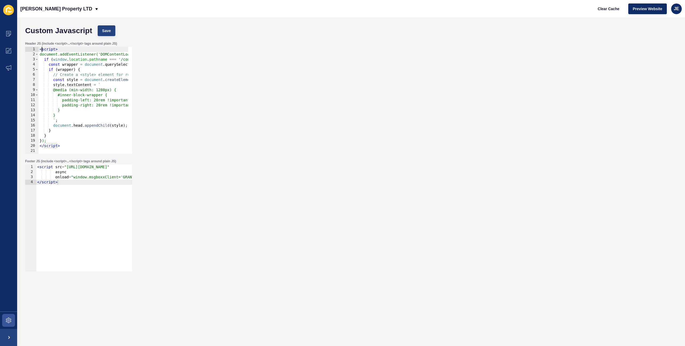
type textarea "<script>"
click at [111, 31] on button "Save" at bounding box center [107, 30] width 18 height 11
click at [609, 11] on span "Clear Cache" at bounding box center [609, 8] width 22 height 5
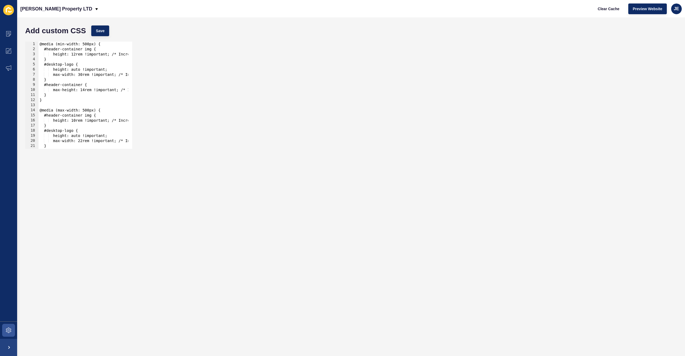
click at [40, 44] on div "@media (min-width: 500px) { #header-container img { height: 12rem !important; /…" at bounding box center [184, 98] width 290 height 113
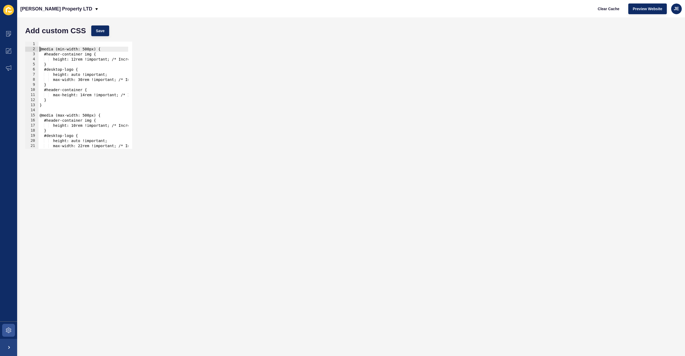
type textarea "@media (min-width: 500px) {"
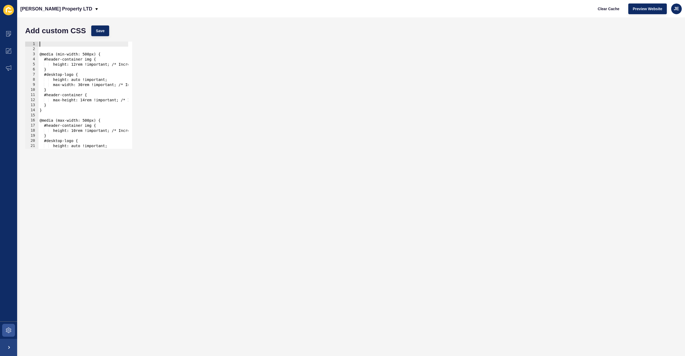
paste textarea "}"
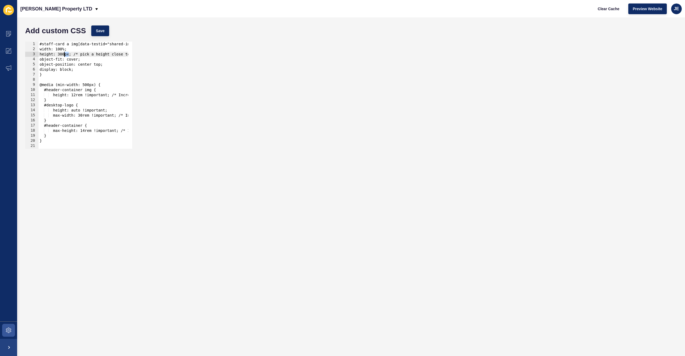
drag, startPoint x: 68, startPoint y: 54, endPoint x: 64, endPoint y: 53, distance: 4.5
click at [64, 53] on div "#staff-card a img[data-testid="shared-image-component"] { width: 100%; height: …" at bounding box center [184, 98] width 290 height 113
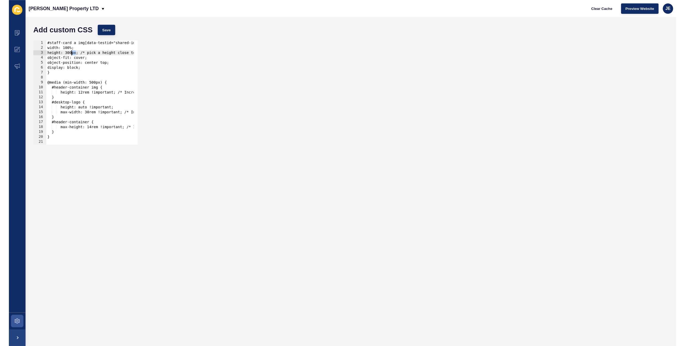
scroll to position [0, 2]
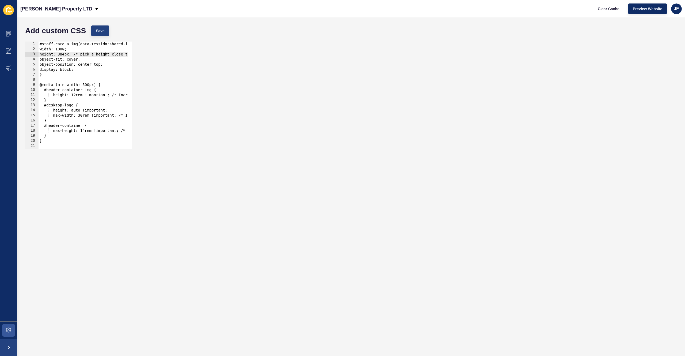
type textarea "height: 384px; /* pick a height close to your tallest image */"
click at [98, 31] on span "Save" at bounding box center [100, 30] width 9 height 5
click at [618, 9] on span "Clear Cache" at bounding box center [609, 8] width 22 height 5
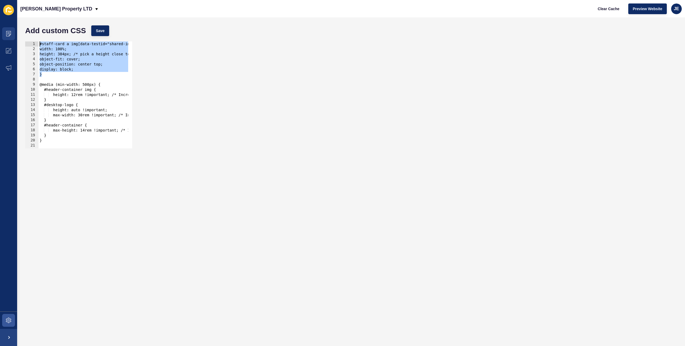
drag, startPoint x: 50, startPoint y: 75, endPoint x: 10, endPoint y: 34, distance: 57.2
click at [10, 34] on div "Content Appearance Marketing Settings [PERSON_NAME] Property LTD Clear Cache Pr…" at bounding box center [342, 173] width 685 height 346
paste textarea "}"
type textarea "}"
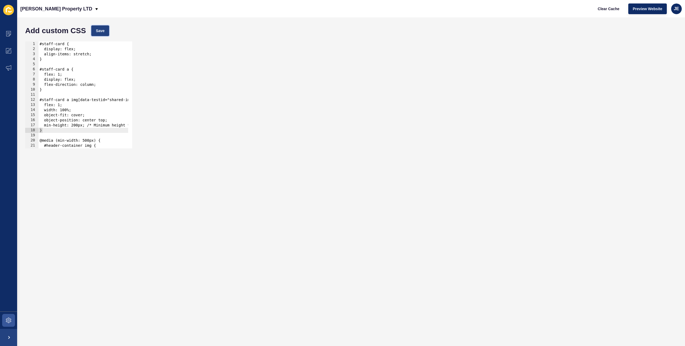
click at [101, 32] on span "Save" at bounding box center [100, 30] width 9 height 5
click at [607, 10] on span "Clear Cache" at bounding box center [609, 8] width 22 height 5
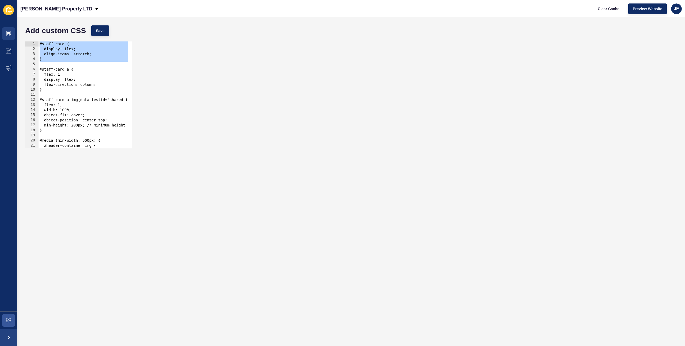
drag, startPoint x: 60, startPoint y: 64, endPoint x: 8, endPoint y: 40, distance: 57.0
click at [8, 40] on div "Content Appearance Marketing Settings [PERSON_NAME] Property LTD Clear Cache Pr…" at bounding box center [342, 173] width 685 height 346
type textarea "#staff-card { display: flex;"
click at [58, 62] on div "#staff-card { display: flex; align-items: stretch; } #staff-card a { flex: 1; d…" at bounding box center [184, 98] width 290 height 113
drag, startPoint x: 59, startPoint y: 60, endPoint x: 6, endPoint y: 41, distance: 56.7
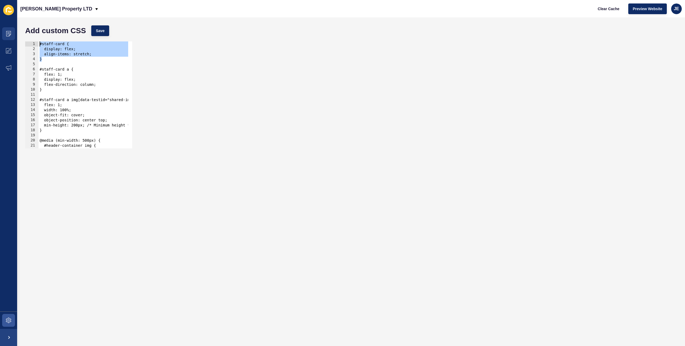
click at [6, 41] on div "Content Appearance Marketing Settings [PERSON_NAME] Property LTD Clear Cache Pr…" at bounding box center [342, 173] width 685 height 346
type textarea "#staff-card { display: flex;"
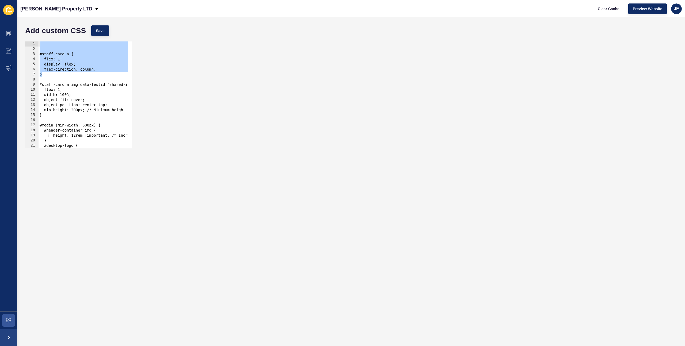
drag, startPoint x: 50, startPoint y: 73, endPoint x: 33, endPoint y: 42, distance: 35.1
click at [33, 42] on div "1 2 3 4 5 6 7 8 9 10 11 12 13 14 15 16 17 18 19 20 21 22 23 #staff-card a { fle…" at bounding box center [78, 95] width 107 height 107
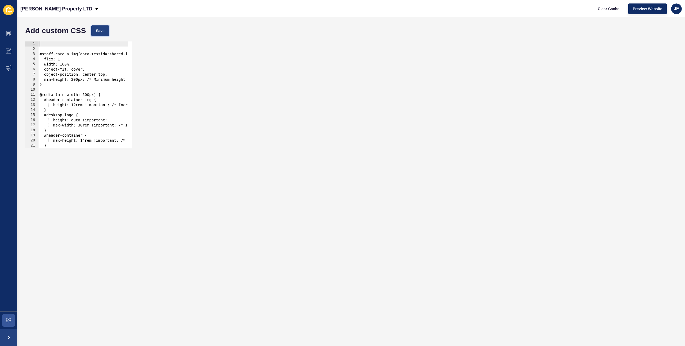
click at [108, 33] on button "Save" at bounding box center [100, 30] width 18 height 11
click at [40, 55] on div "#staff-card a img[data-testid="shared-image-component"] { flex: 1; width: 100%;…" at bounding box center [184, 98] width 290 height 113
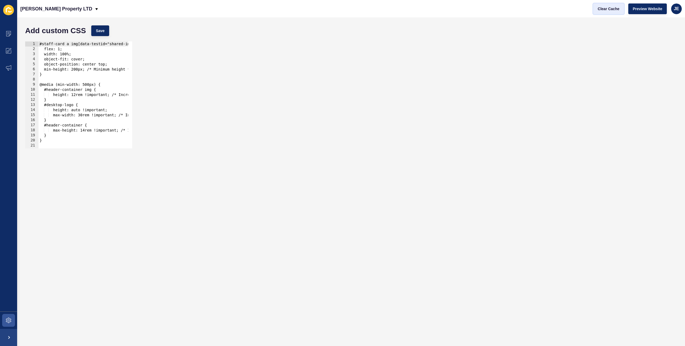
click at [606, 10] on span "Clear Cache" at bounding box center [609, 8] width 22 height 5
click at [106, 31] on button "Save" at bounding box center [100, 30] width 18 height 11
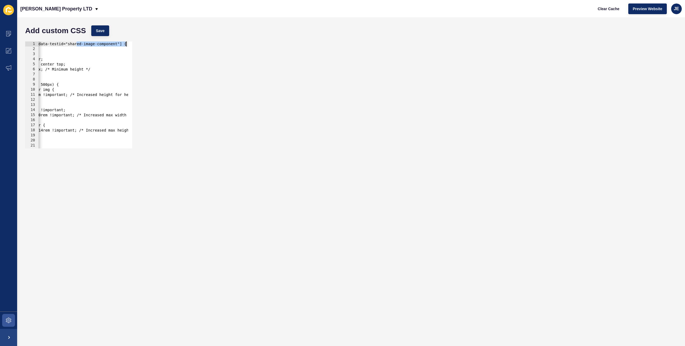
drag, startPoint x: 119, startPoint y: 45, endPoint x: 137, endPoint y: 42, distance: 18.1
click at [137, 42] on div "#staff-card a img[data-testid="shared-image-component"] { 1 2 3 4 5 6 7 8 9 10 …" at bounding box center [351, 95] width 658 height 112
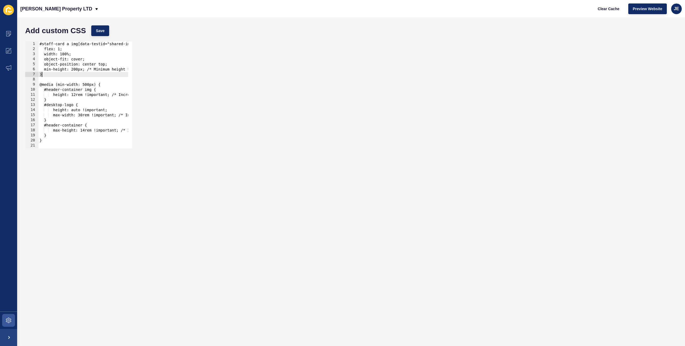
click at [97, 76] on div "#staff-card a img[data-testid="shared-image-component"] { flex: 1; width: 100%;…" at bounding box center [184, 98] width 290 height 113
click at [102, 31] on span "Save" at bounding box center [100, 30] width 9 height 5
click at [609, 9] on span "Clear Cache" at bounding box center [609, 8] width 22 height 5
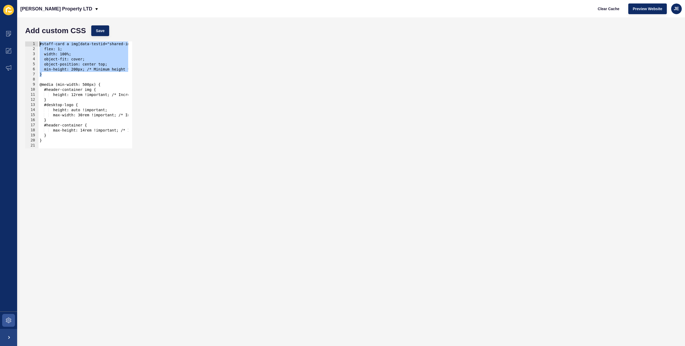
drag, startPoint x: 50, startPoint y: 76, endPoint x: 22, endPoint y: 46, distance: 41.3
click at [22, 46] on div "Add custom CSS Save } 1 2 3 4 5 6 7 8 9 10 11 12 13 14 15 16 17 18 19 20 21 22 …" at bounding box center [351, 181] width 668 height 329
paste textarea "}"
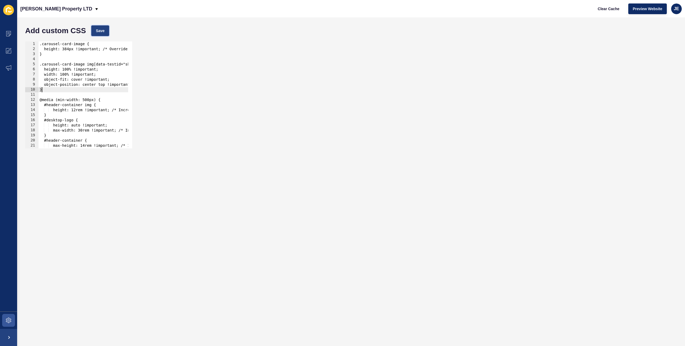
click at [97, 32] on span "Save" at bounding box center [100, 30] width 9 height 5
click at [620, 7] on button "Clear Cache" at bounding box center [609, 8] width 31 height 11
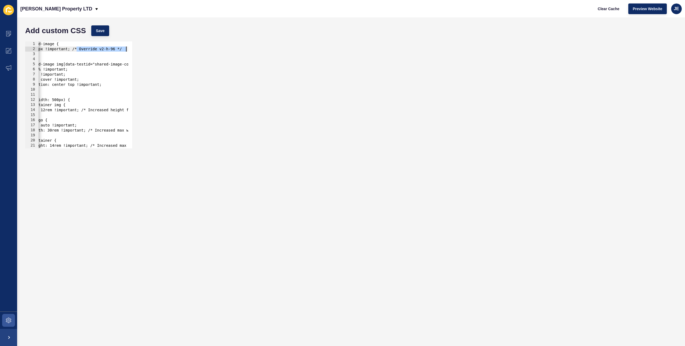
drag, startPoint x: 107, startPoint y: 49, endPoint x: 143, endPoint y: 49, distance: 35.6
click at [143, 49] on div "height: 384px !important; /* Override v2-h-96 */ 1 2 3 4 5 6 7 8 9 10 11 12 13 …" at bounding box center [351, 95] width 658 height 112
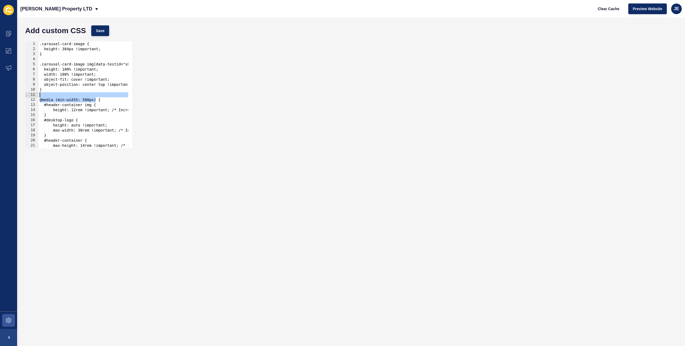
drag, startPoint x: 59, startPoint y: 100, endPoint x: 25, endPoint y: 96, distance: 34.2
click at [25, 96] on div "height: 384px !important; 1 2 3 4 5 6 7 8 9 10 11 12 13 14 15 16 17 18 19 20 21…" at bounding box center [78, 95] width 107 height 107
click at [90, 65] on div ".carousel-card-image { height: 384px !important; } .carousel-card-image img[dat…" at bounding box center [184, 98] width 290 height 113
drag, startPoint x: 101, startPoint y: 64, endPoint x: 141, endPoint y: 57, distance: 40.5
click at [4, 70] on div "Content Appearance Marketing Settings [PERSON_NAME] Property LTD Clear Cache Pr…" at bounding box center [342, 173] width 685 height 346
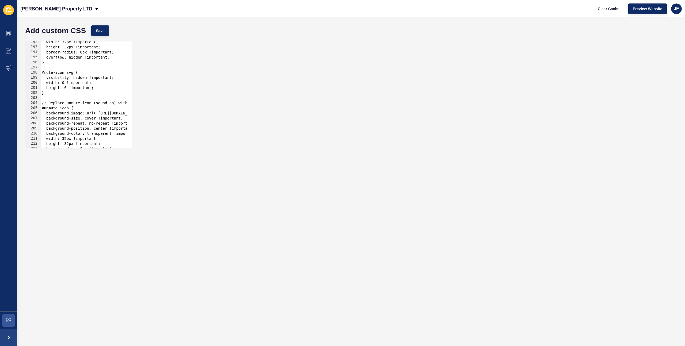
scroll to position [1021, 0]
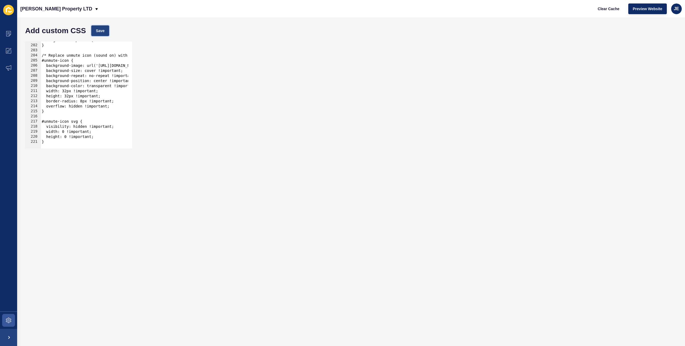
click at [107, 29] on button "Save" at bounding box center [100, 30] width 18 height 11
click at [610, 7] on span "Clear Cache" at bounding box center [609, 8] width 22 height 5
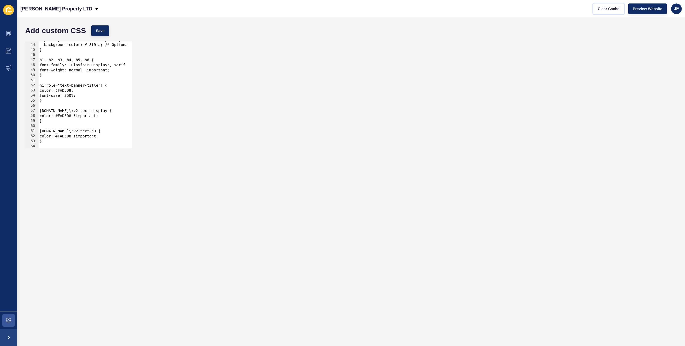
scroll to position [0, 0]
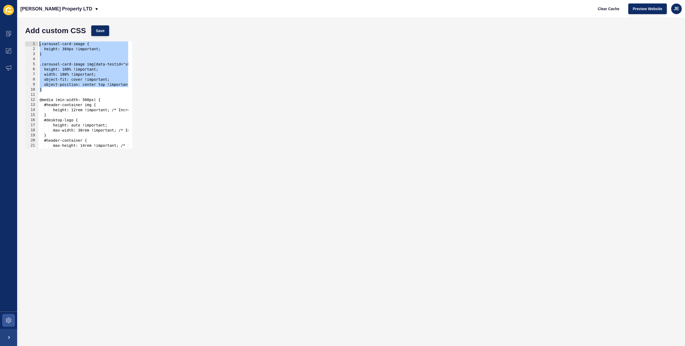
drag, startPoint x: 57, startPoint y: 90, endPoint x: 18, endPoint y: 39, distance: 64.1
click at [18, 39] on div "Add custom CSS Save } 1 2 3 4 5 6 7 8 9 10 11 12 13 14 15 16 17 18 19 20 21 22 …" at bounding box center [351, 181] width 668 height 329
type textarea ".carousel-card-image { height: 384px !important;"
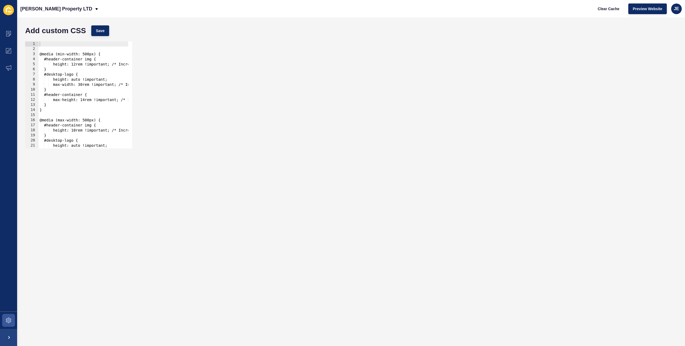
click at [99, 36] on div "Add custom CSS Save" at bounding box center [351, 31] width 658 height 16
click at [100, 34] on button "Save" at bounding box center [100, 30] width 18 height 11
click at [614, 9] on span "Clear Cache" at bounding box center [609, 8] width 22 height 5
click at [80, 43] on div "@media (min-width: 500px) { #header-container img { height: 12rem !important; /…" at bounding box center [184, 98] width 290 height 113
type textarea "object-position: center top !important; }"
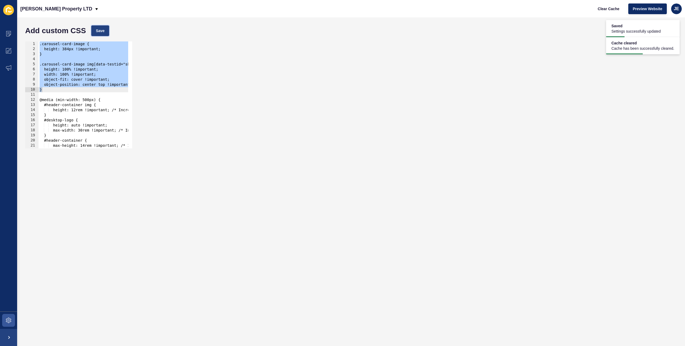
click at [99, 33] on span "Save" at bounding box center [100, 30] width 9 height 5
click at [607, 6] on span "Clear Cache" at bounding box center [609, 8] width 22 height 5
